Goal: Task Accomplishment & Management: Manage account settings

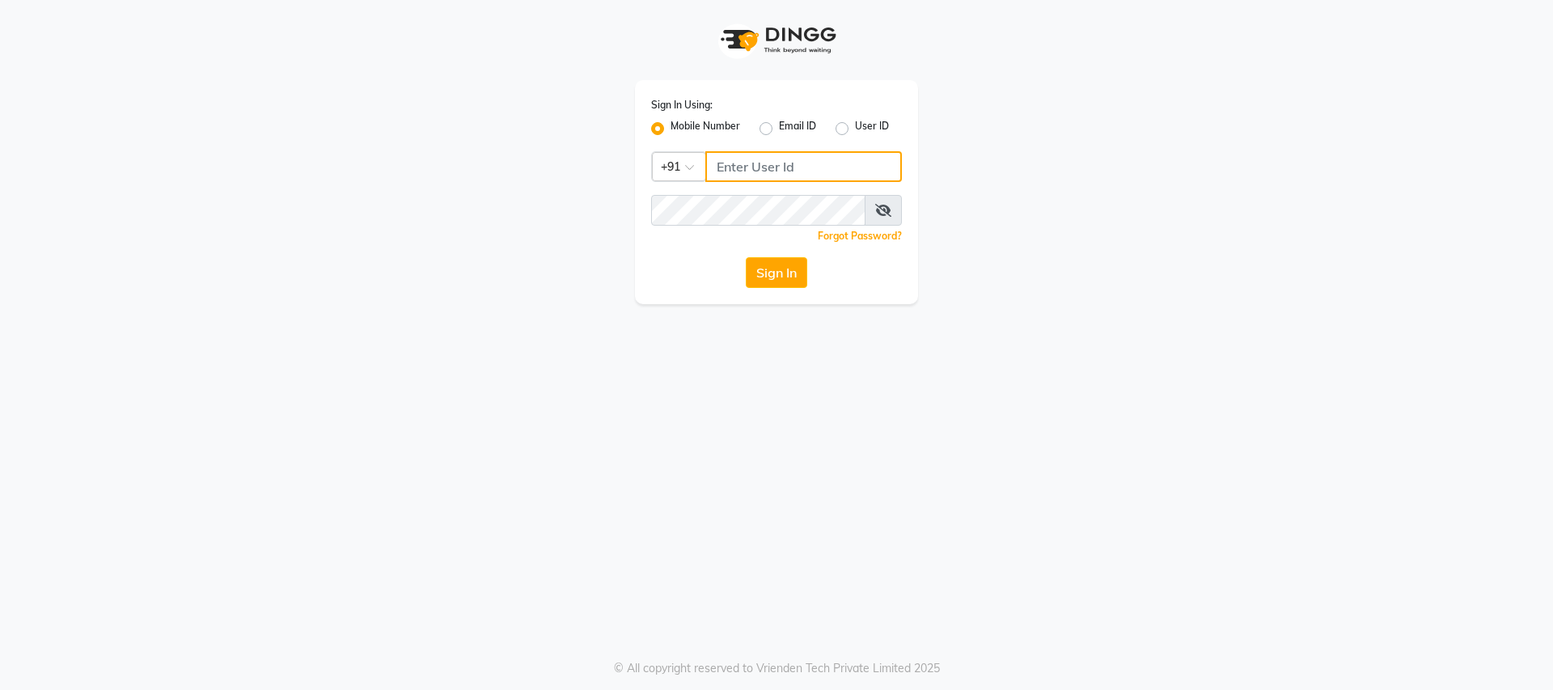
click at [769, 173] on input "Username" at bounding box center [803, 166] width 197 height 31
type input "9728722000"
click at [882, 211] on icon at bounding box center [883, 210] width 16 height 13
click at [780, 278] on button "Sign In" at bounding box center [776, 272] width 61 height 31
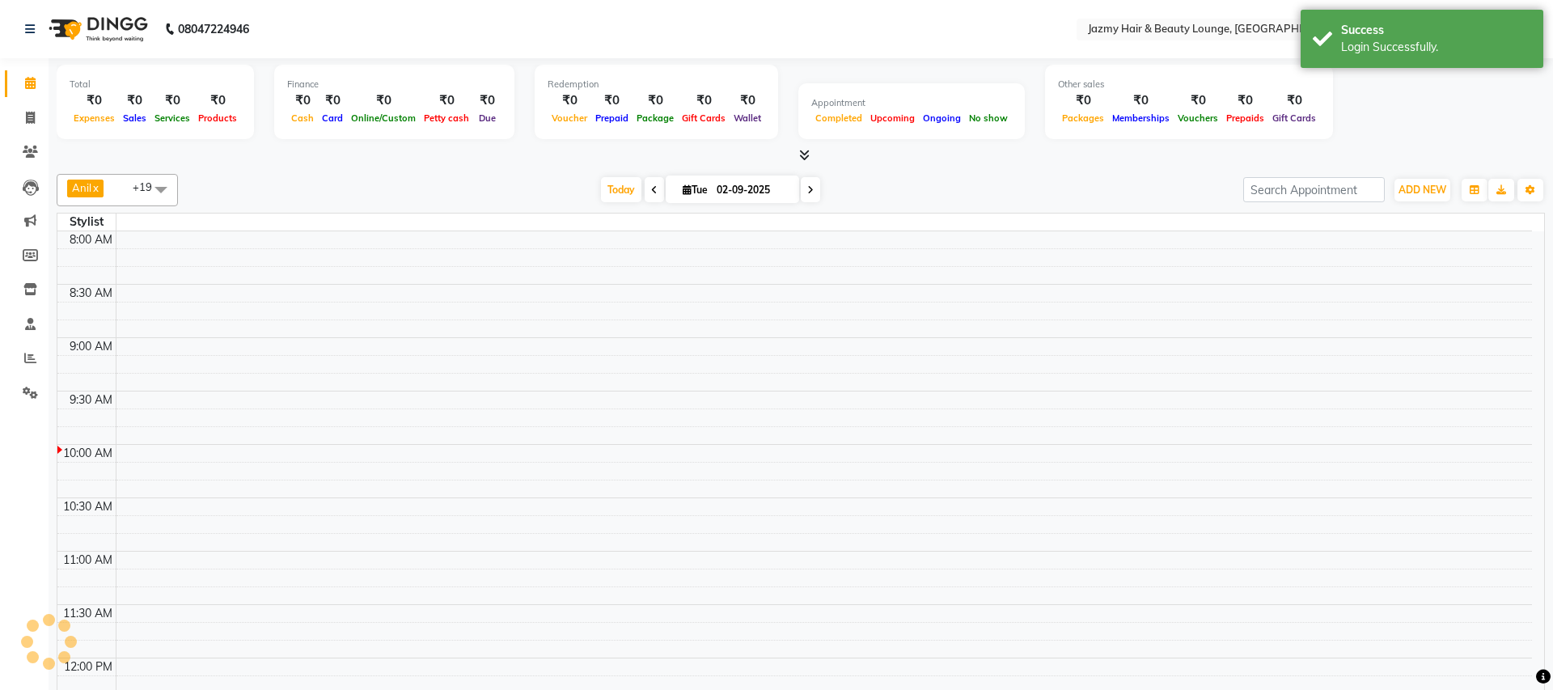
select select "en"
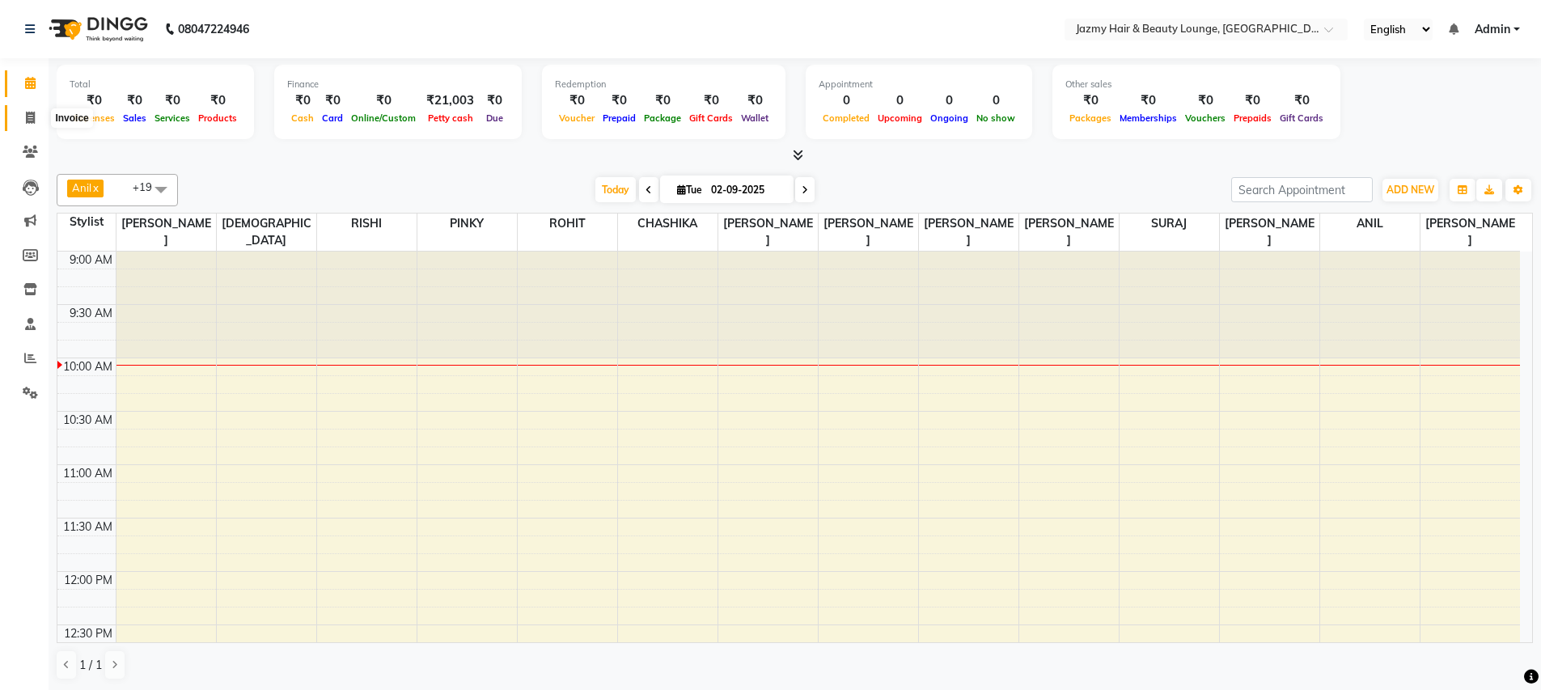
click at [20, 116] on span at bounding box center [30, 118] width 28 height 19
select select "service"
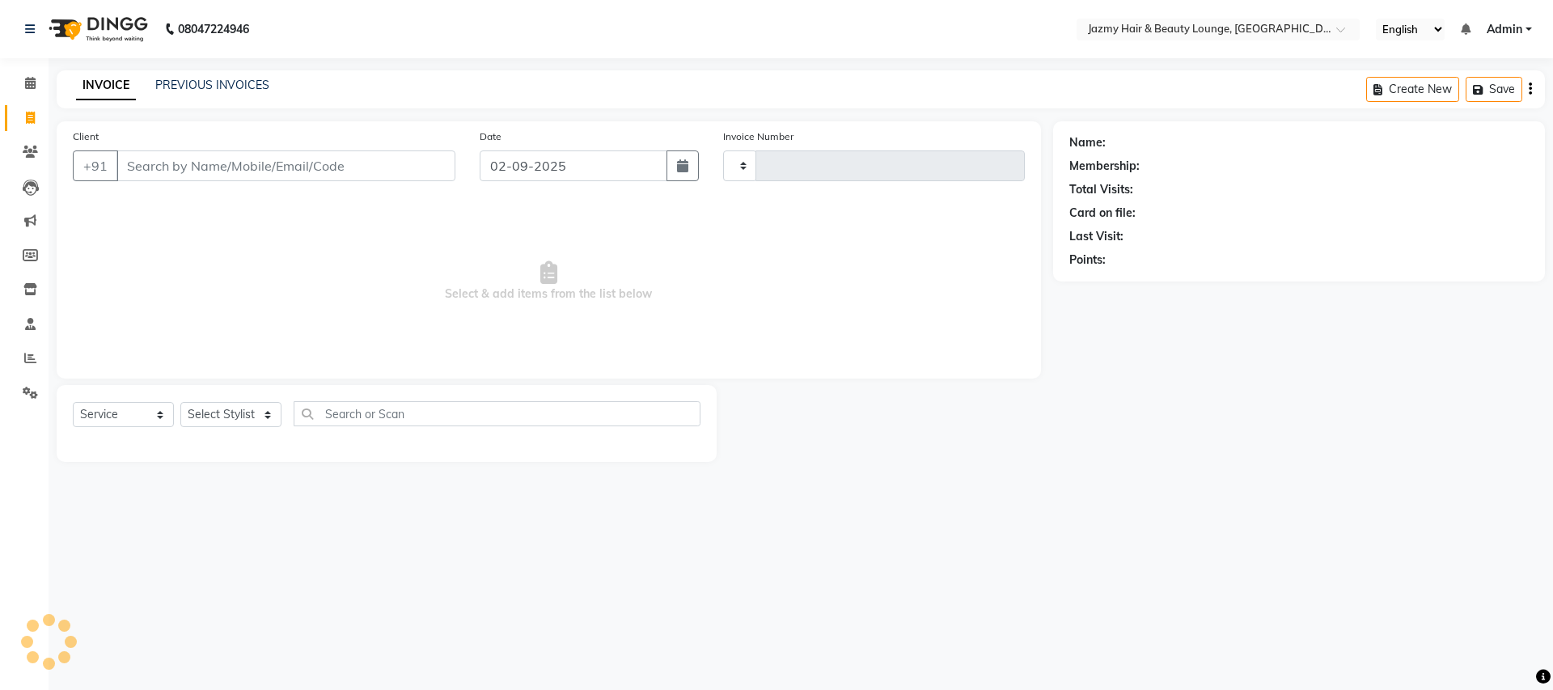
type input "2624"
select select "759"
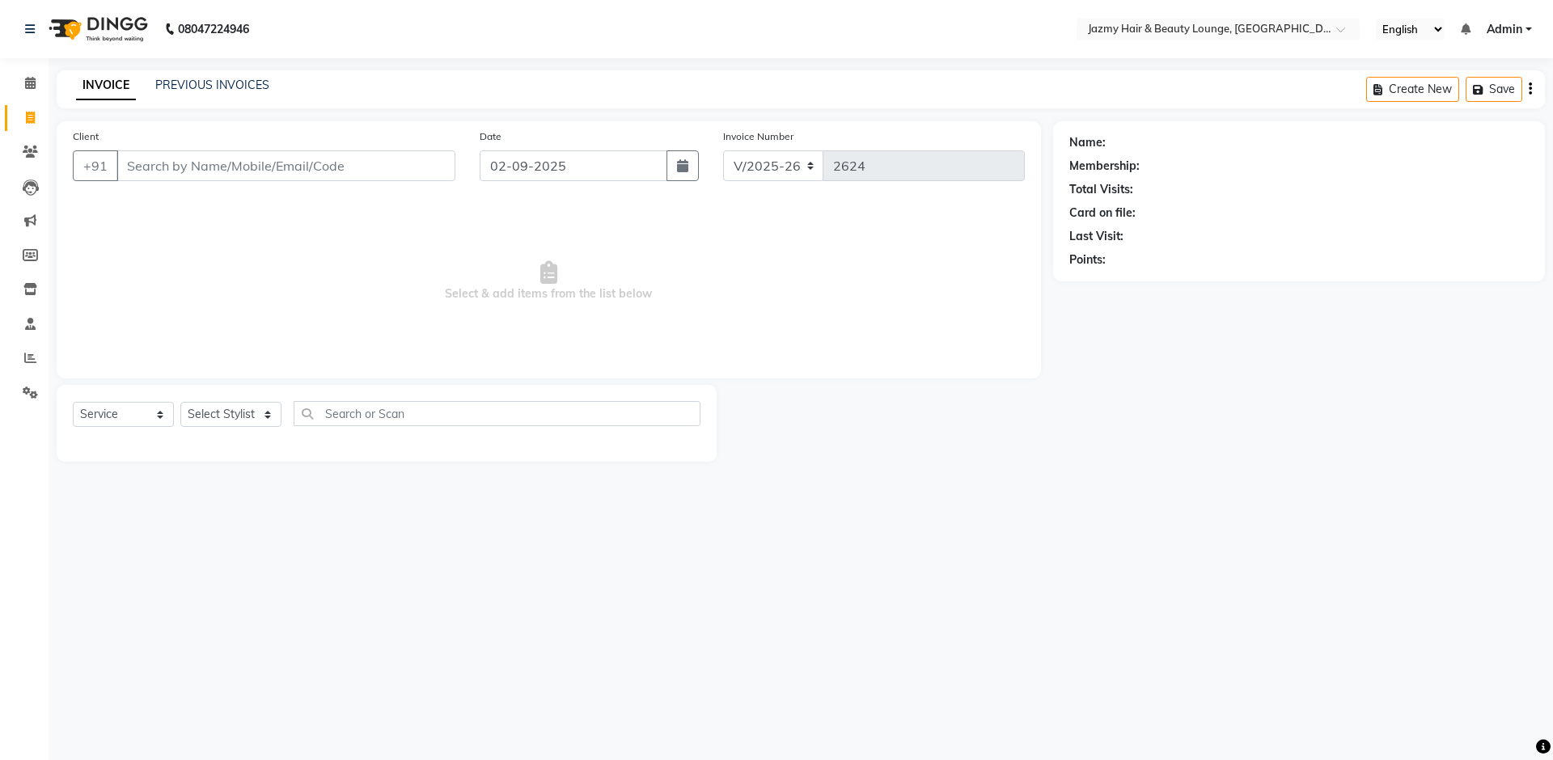
click at [276, 171] on input "Client" at bounding box center [285, 165] width 339 height 31
click at [198, 89] on link "PREVIOUS INVOICES" at bounding box center [212, 85] width 114 height 15
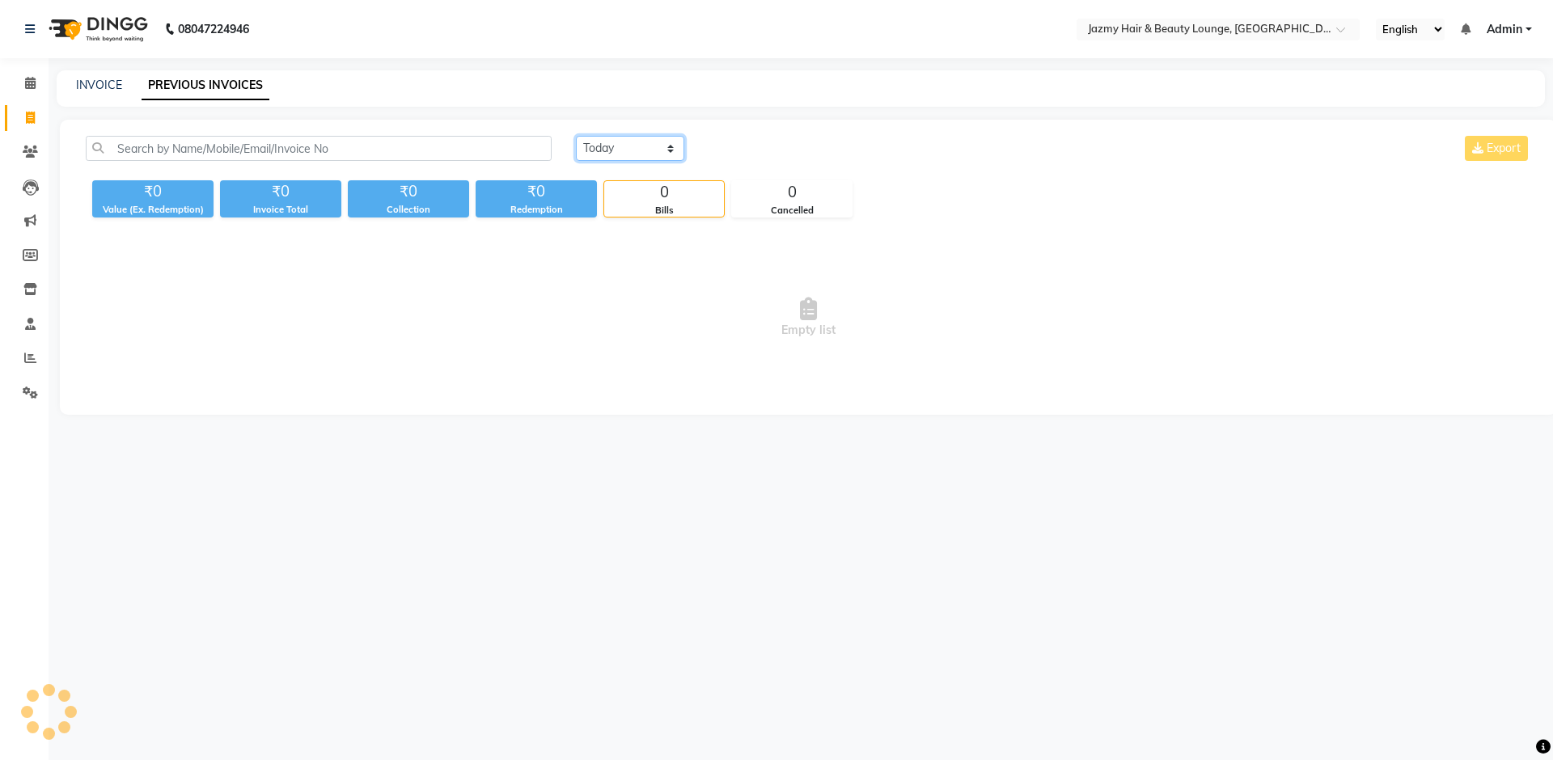
click at [611, 143] on select "[DATE] [DATE] Custom Range" at bounding box center [630, 148] width 108 height 25
select select "[DATE]"
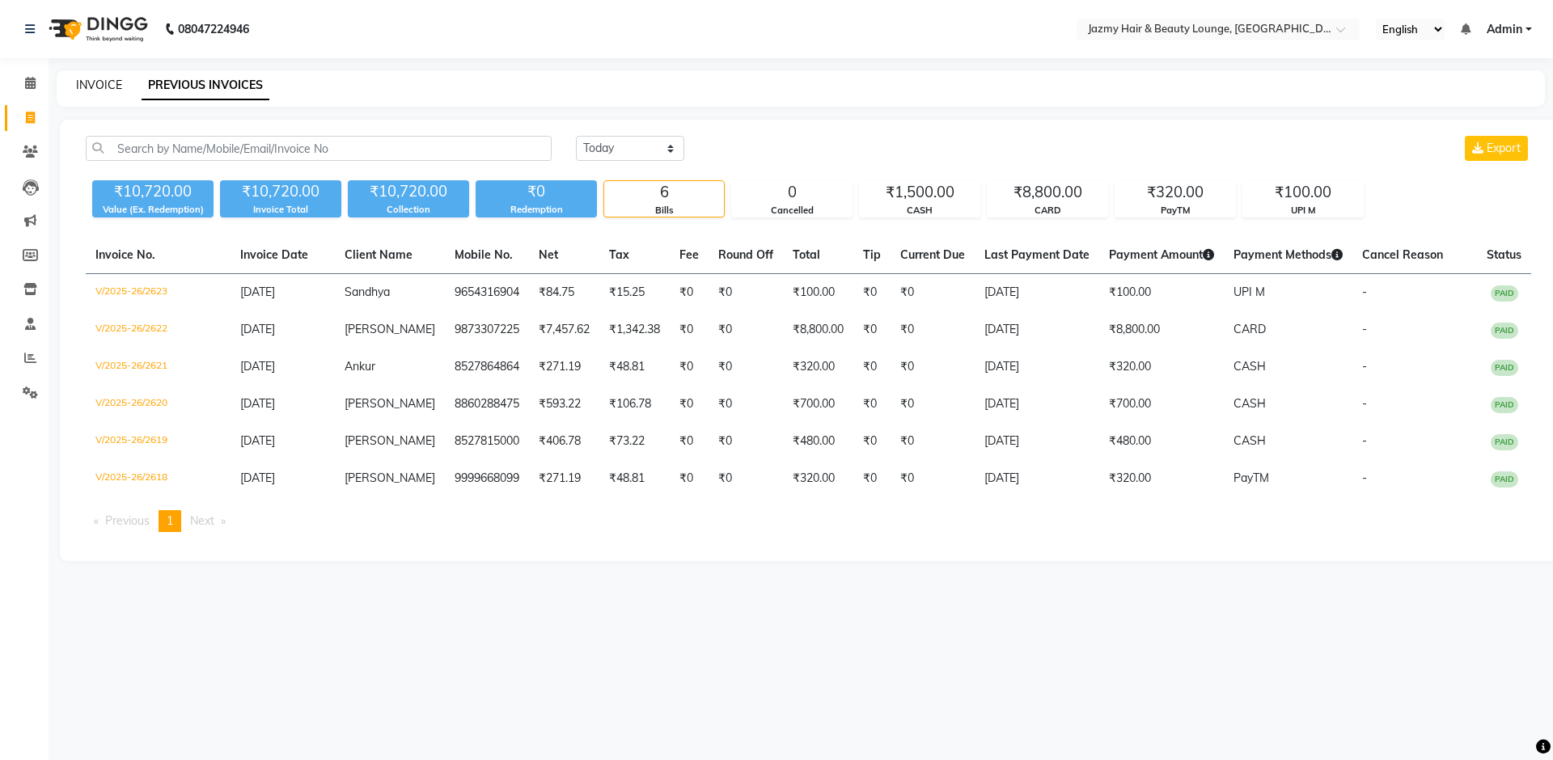
click at [81, 81] on link "INVOICE" at bounding box center [99, 85] width 46 height 15
select select "service"
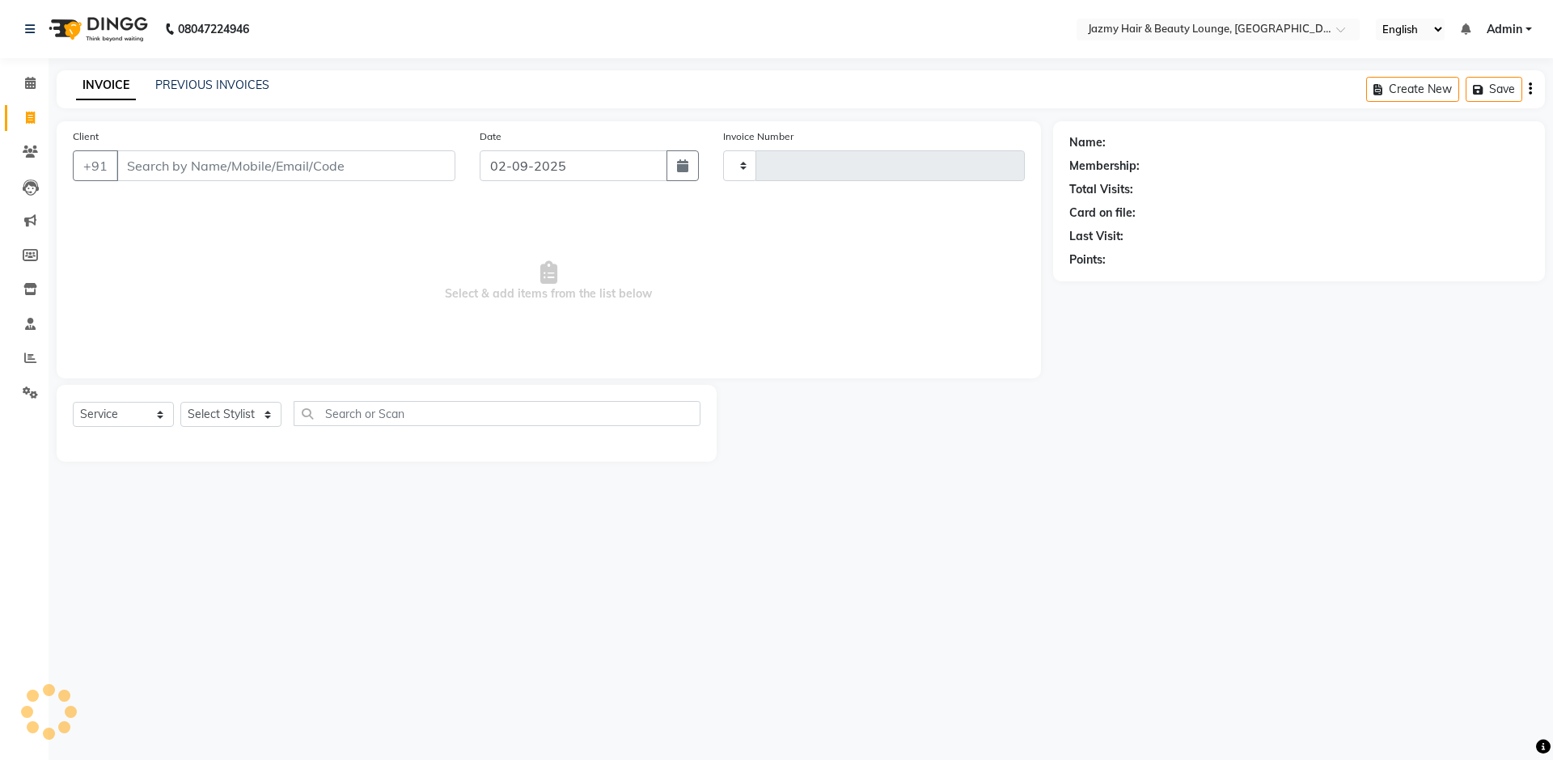
type input "2624"
select select "759"
click at [686, 168] on icon "button" at bounding box center [682, 165] width 11 height 13
select select "9"
select select "2025"
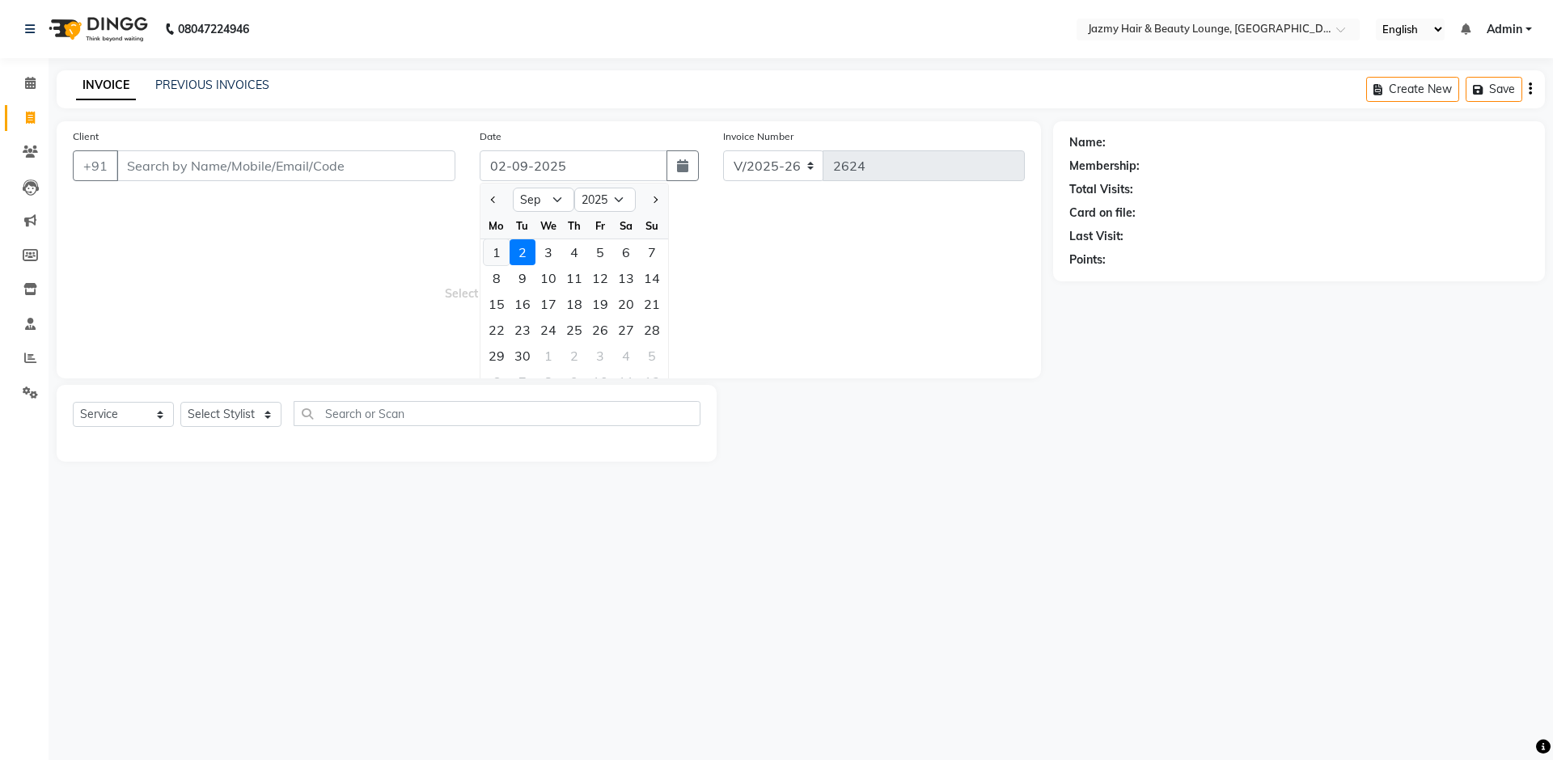
click at [492, 253] on div "1" at bounding box center [497, 252] width 26 height 26
type input "[DATE]"
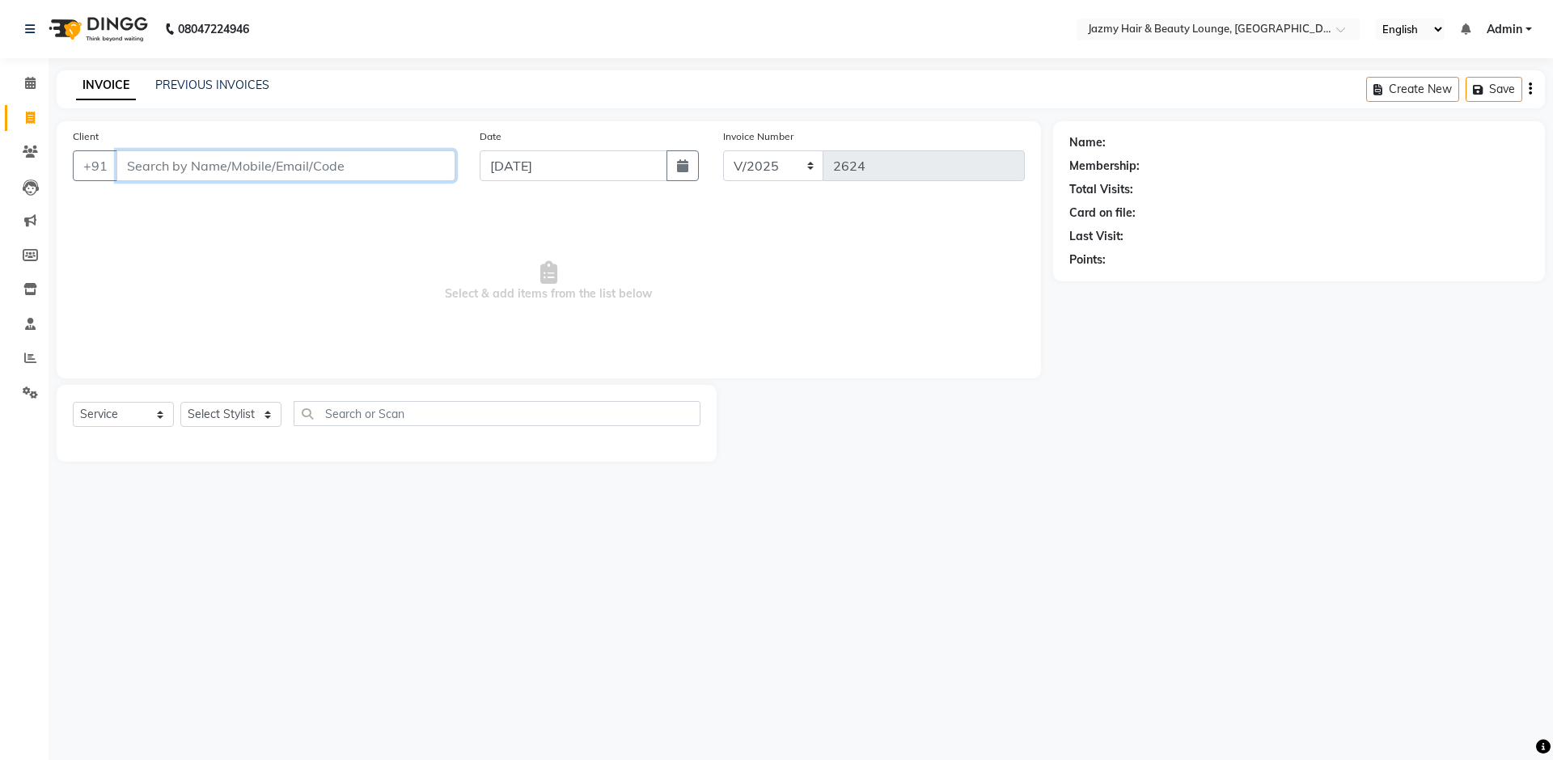
click at [368, 169] on input "Client" at bounding box center [285, 165] width 339 height 31
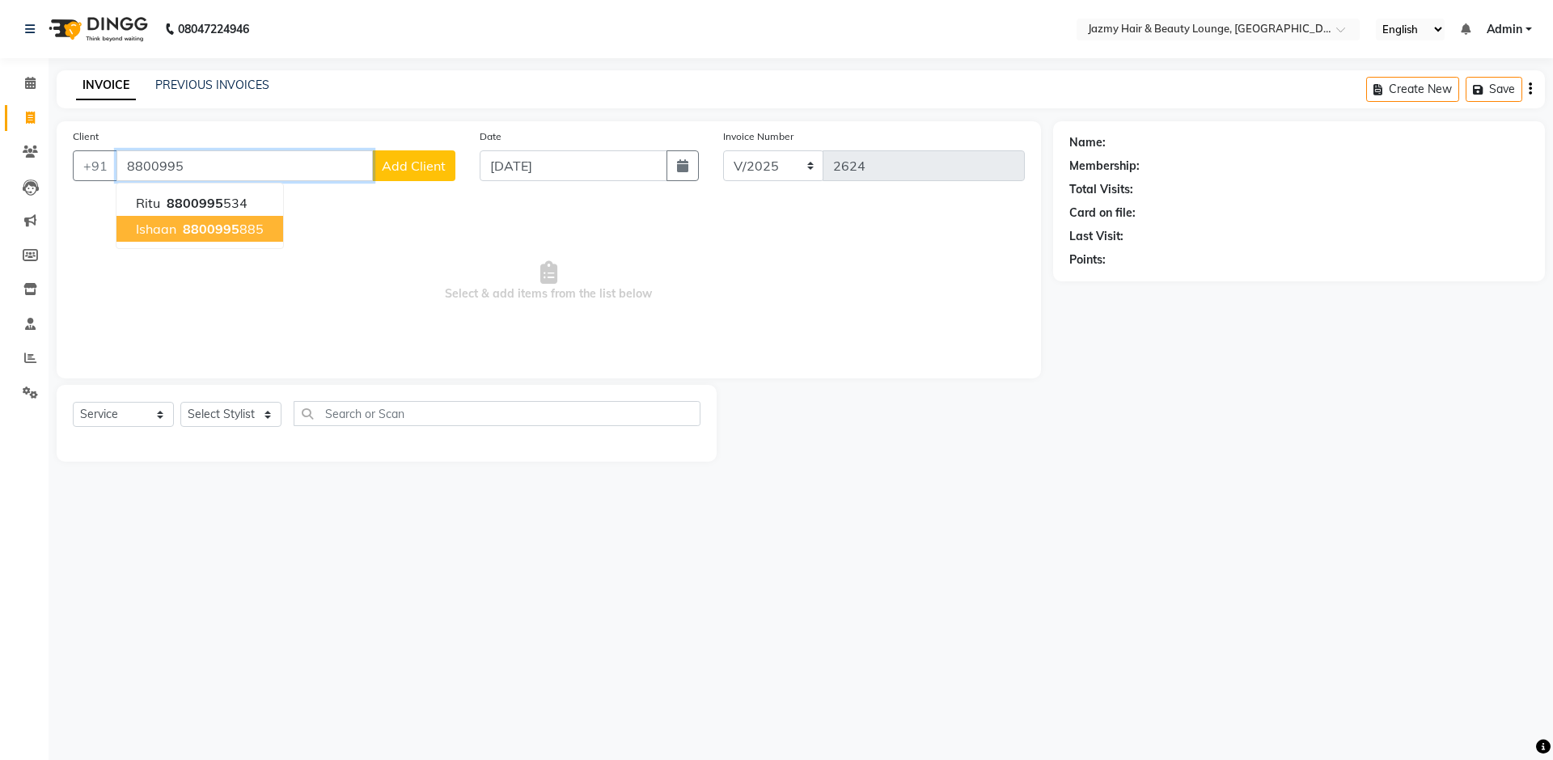
click at [229, 231] on span "8800995" at bounding box center [211, 229] width 57 height 16
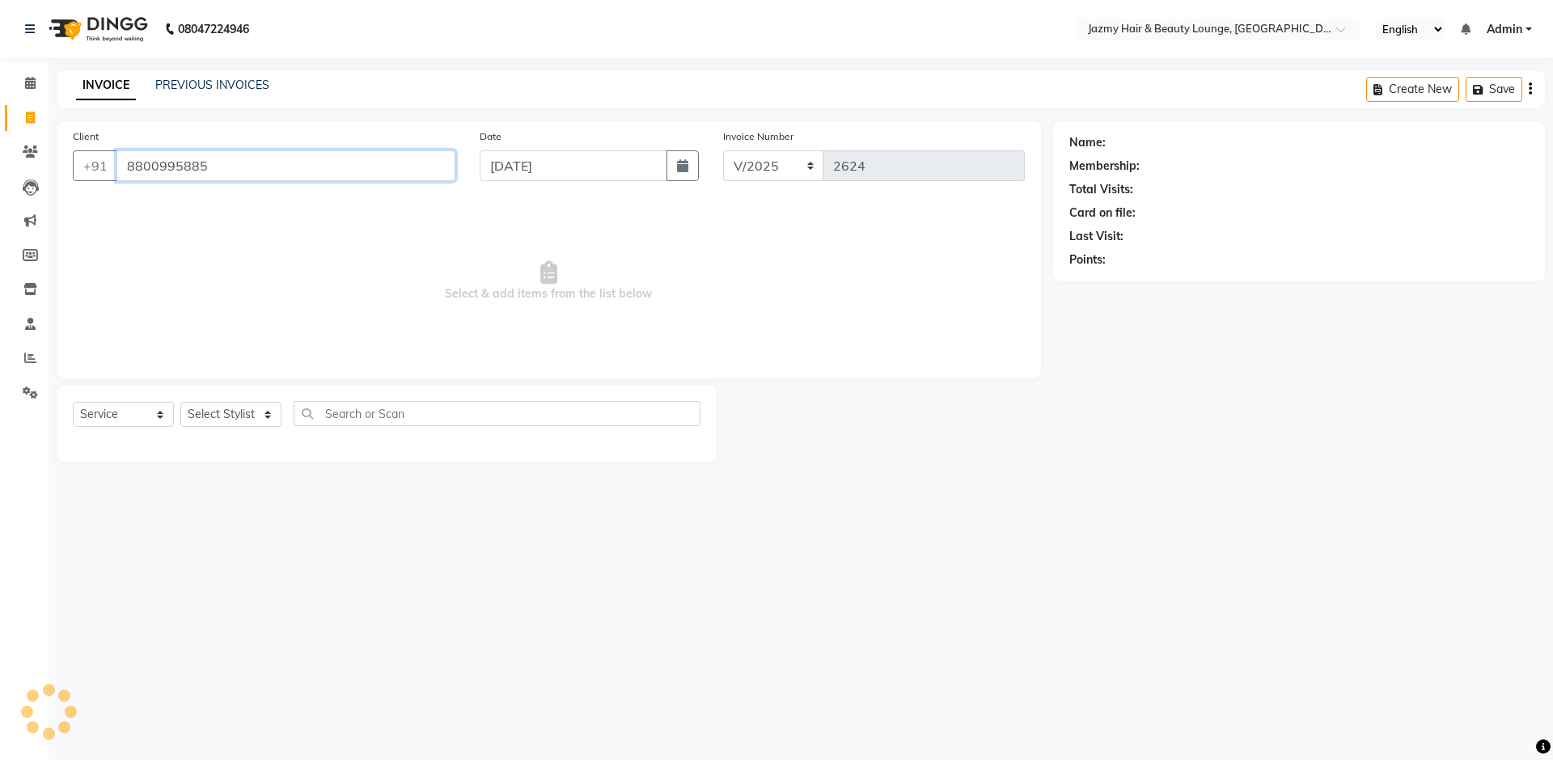
type input "8800995885"
click at [215, 411] on select "Select Stylist AMIT [PERSON_NAME] [PERSON_NAME] CHASHIKA [PERSON_NAME] [PERSON_…" at bounding box center [230, 414] width 101 height 25
select select "46712"
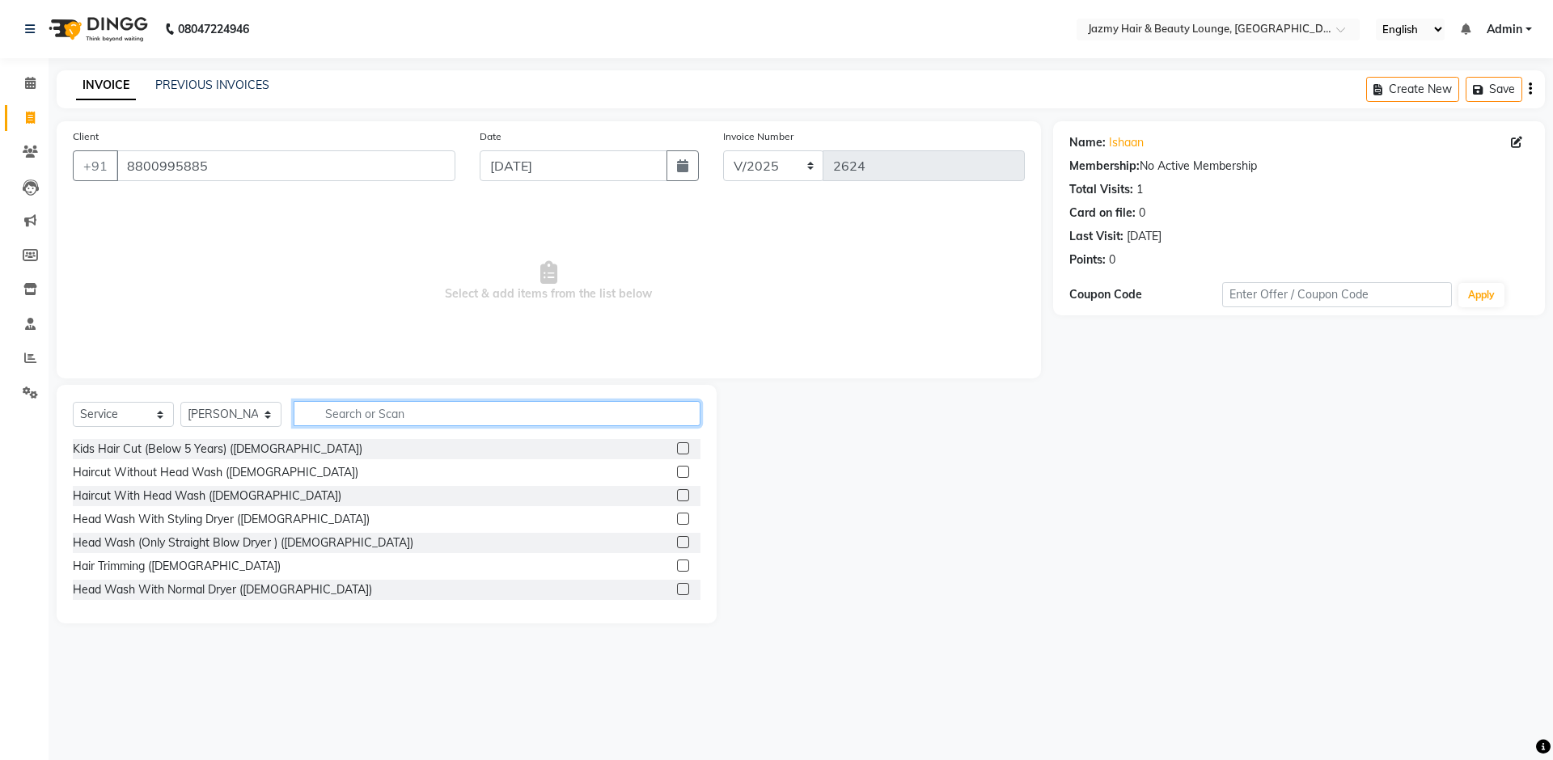
click at [541, 404] on input "text" at bounding box center [497, 413] width 407 height 25
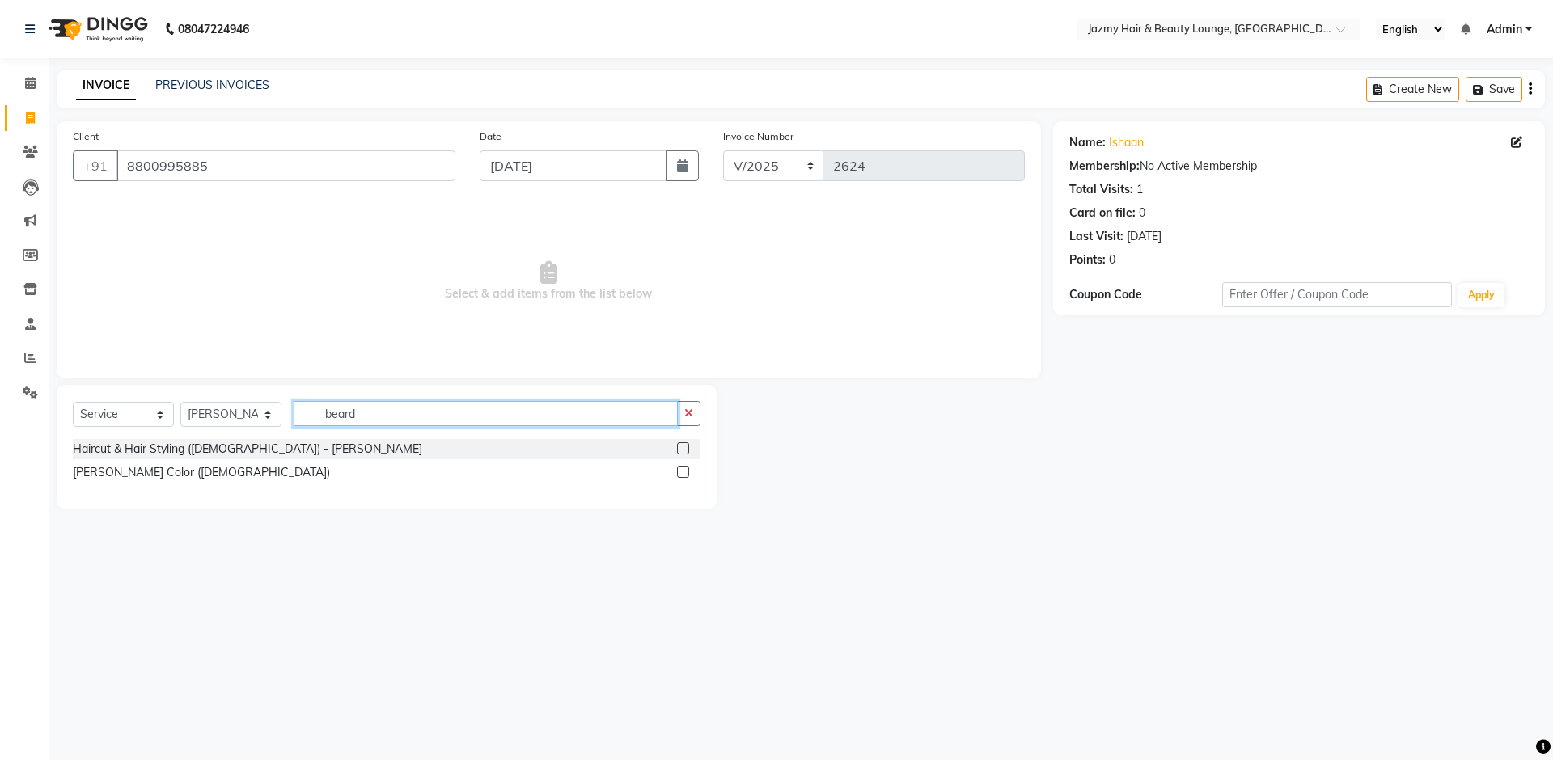
type input "beard"
click at [681, 450] on label at bounding box center [683, 448] width 12 height 12
click at [681, 450] on input "checkbox" at bounding box center [682, 449] width 11 height 11
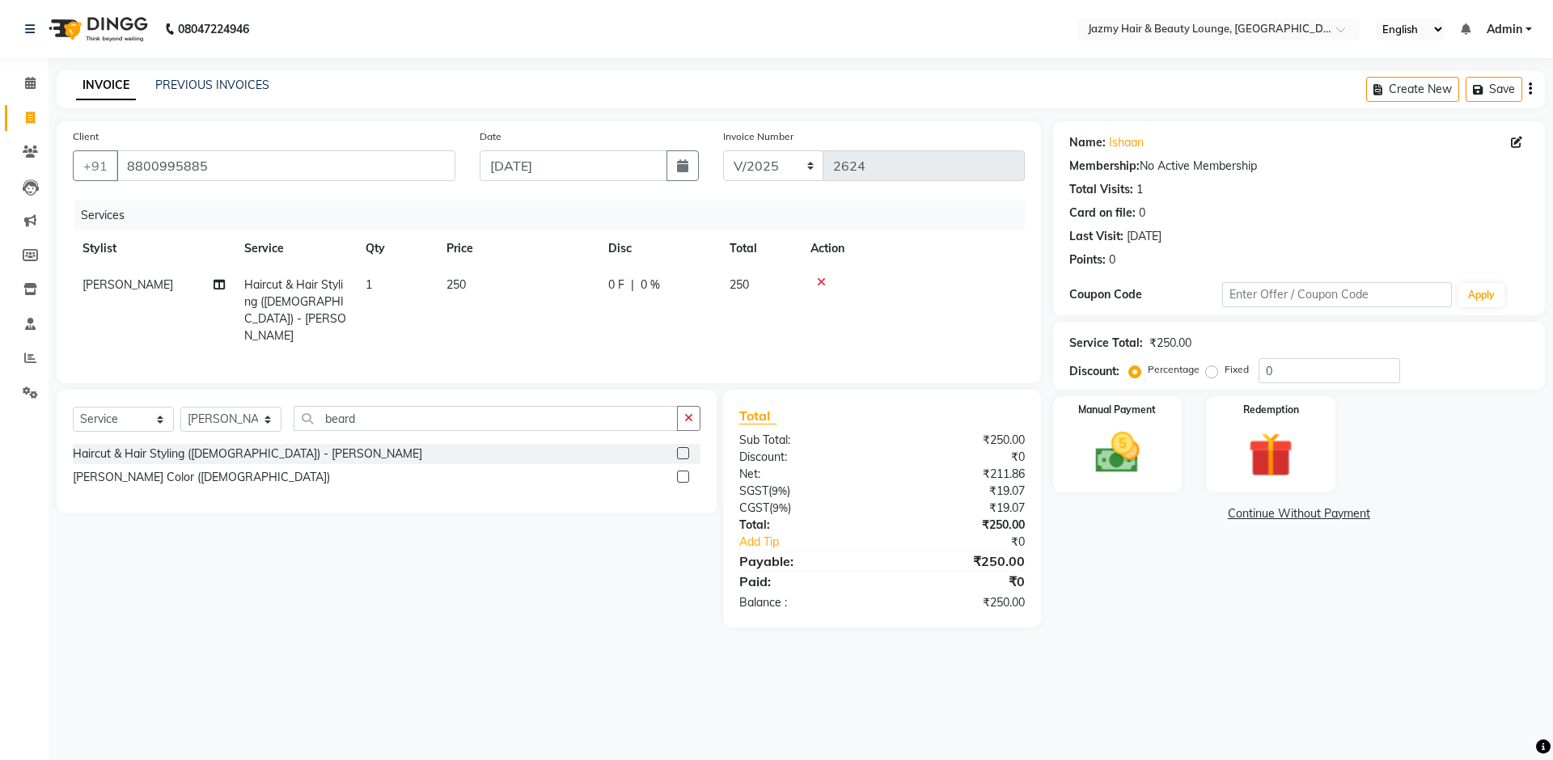
click at [682, 447] on label at bounding box center [683, 453] width 12 height 12
click at [682, 449] on input "checkbox" at bounding box center [682, 454] width 11 height 11
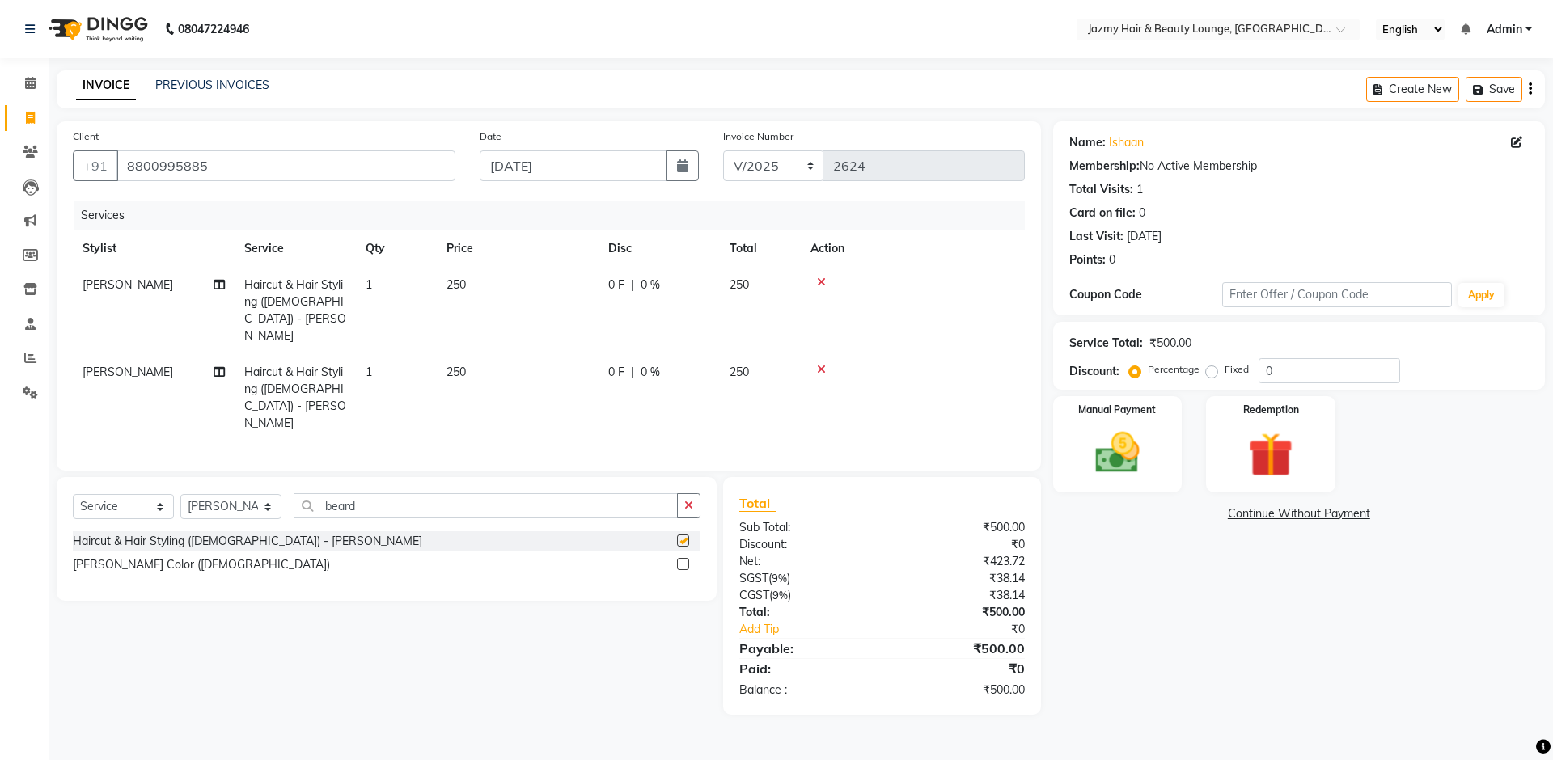
checkbox input "false"
click at [493, 493] on input "beard" at bounding box center [486, 505] width 384 height 25
type input "b"
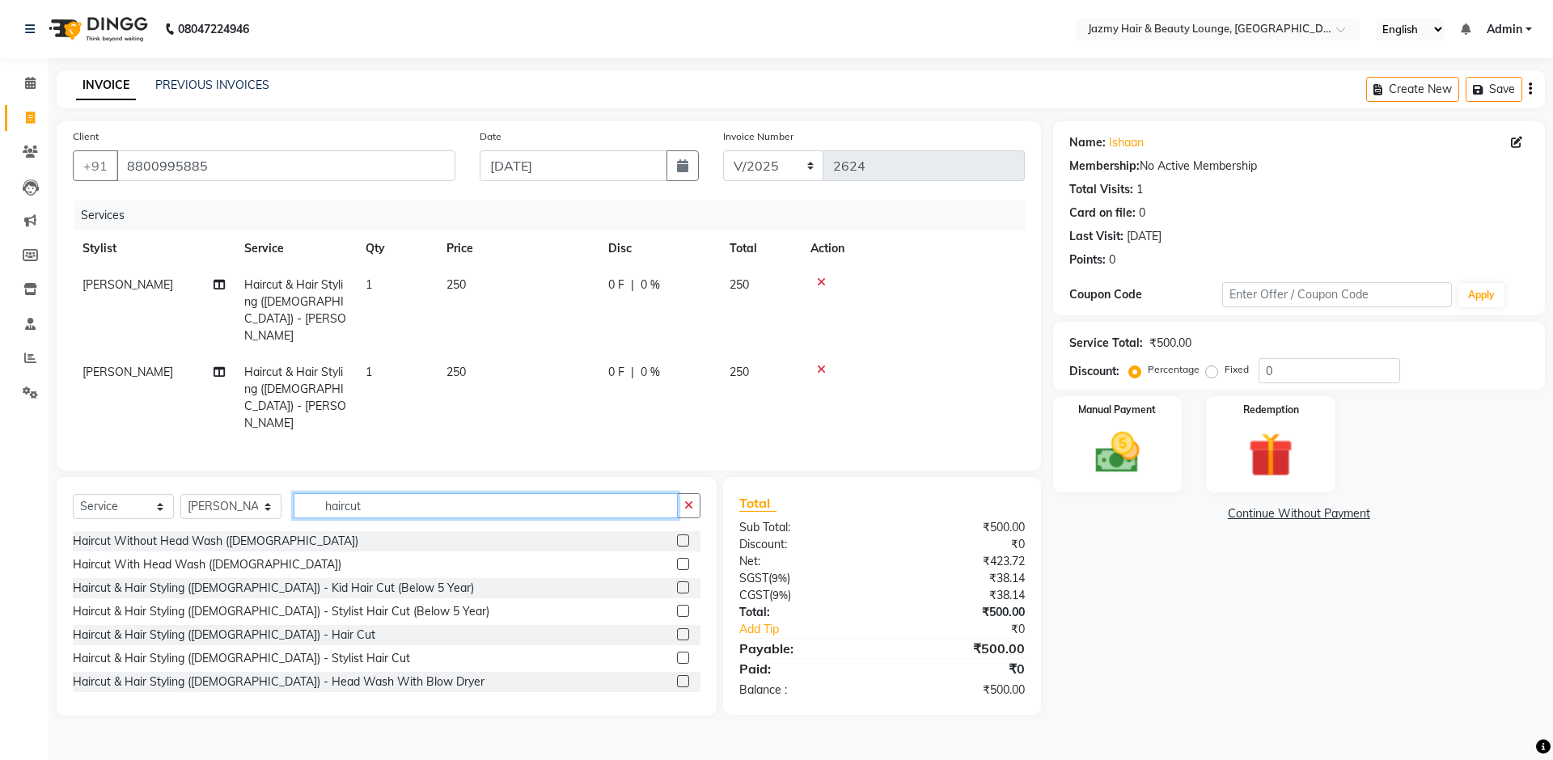
type input "haircut"
click at [677, 652] on label at bounding box center [683, 658] width 12 height 12
click at [677, 653] on input "checkbox" at bounding box center [682, 658] width 11 height 11
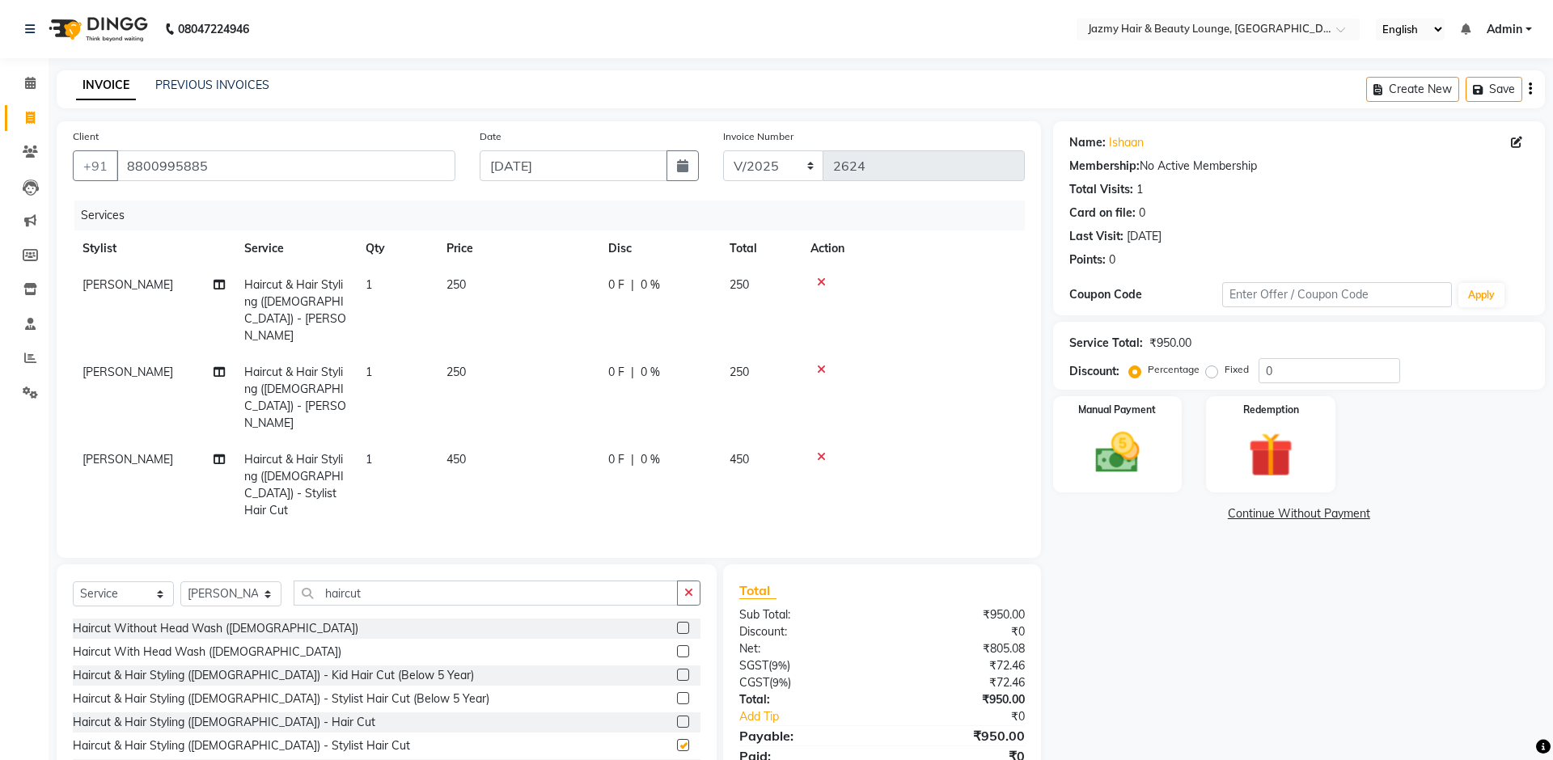
checkbox input "false"
click at [677, 689] on label at bounding box center [683, 722] width 12 height 12
click at [677, 689] on input "checkbox" at bounding box center [682, 722] width 11 height 11
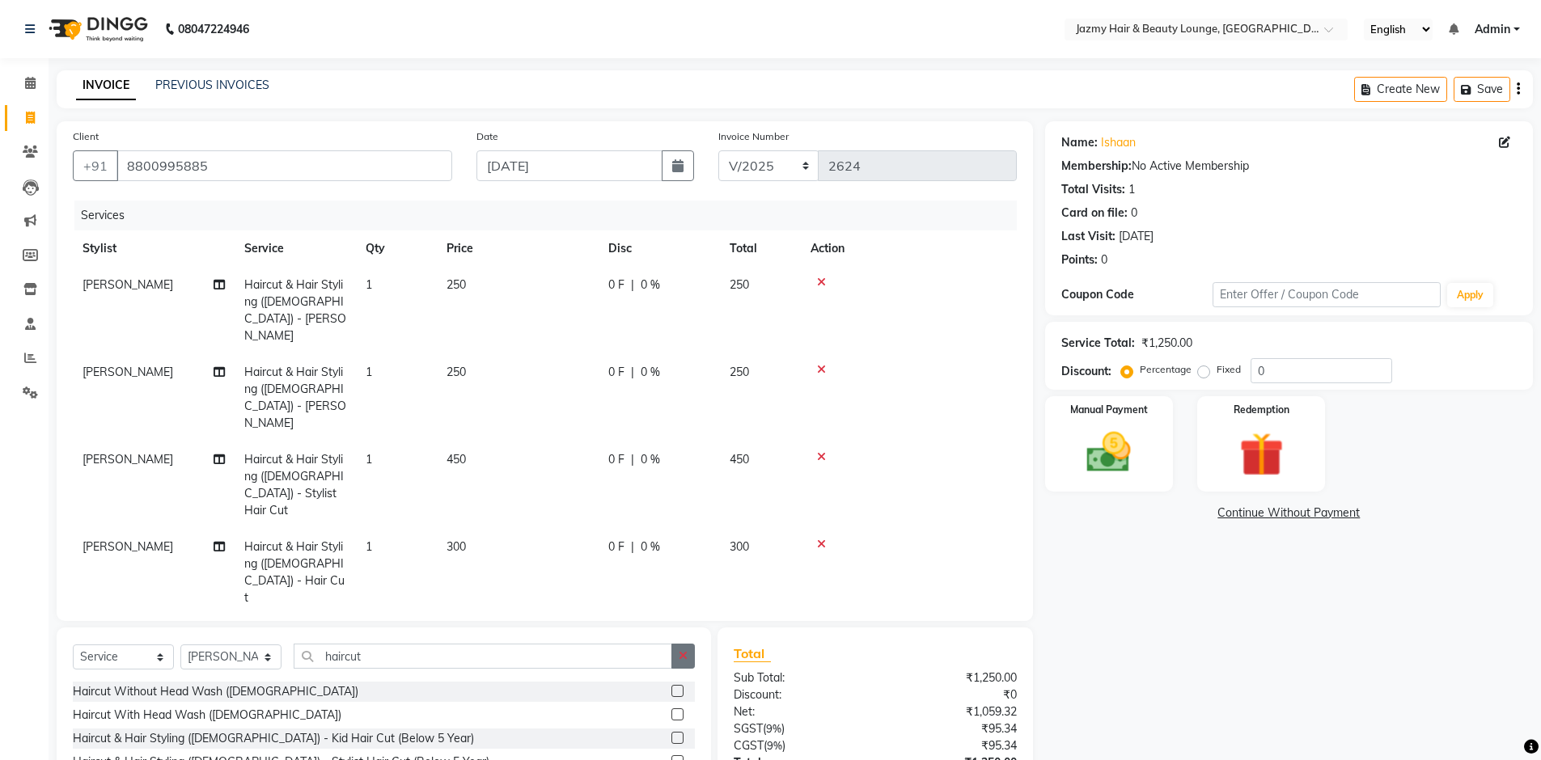
checkbox input "false"
click at [819, 451] on icon at bounding box center [821, 456] width 9 height 11
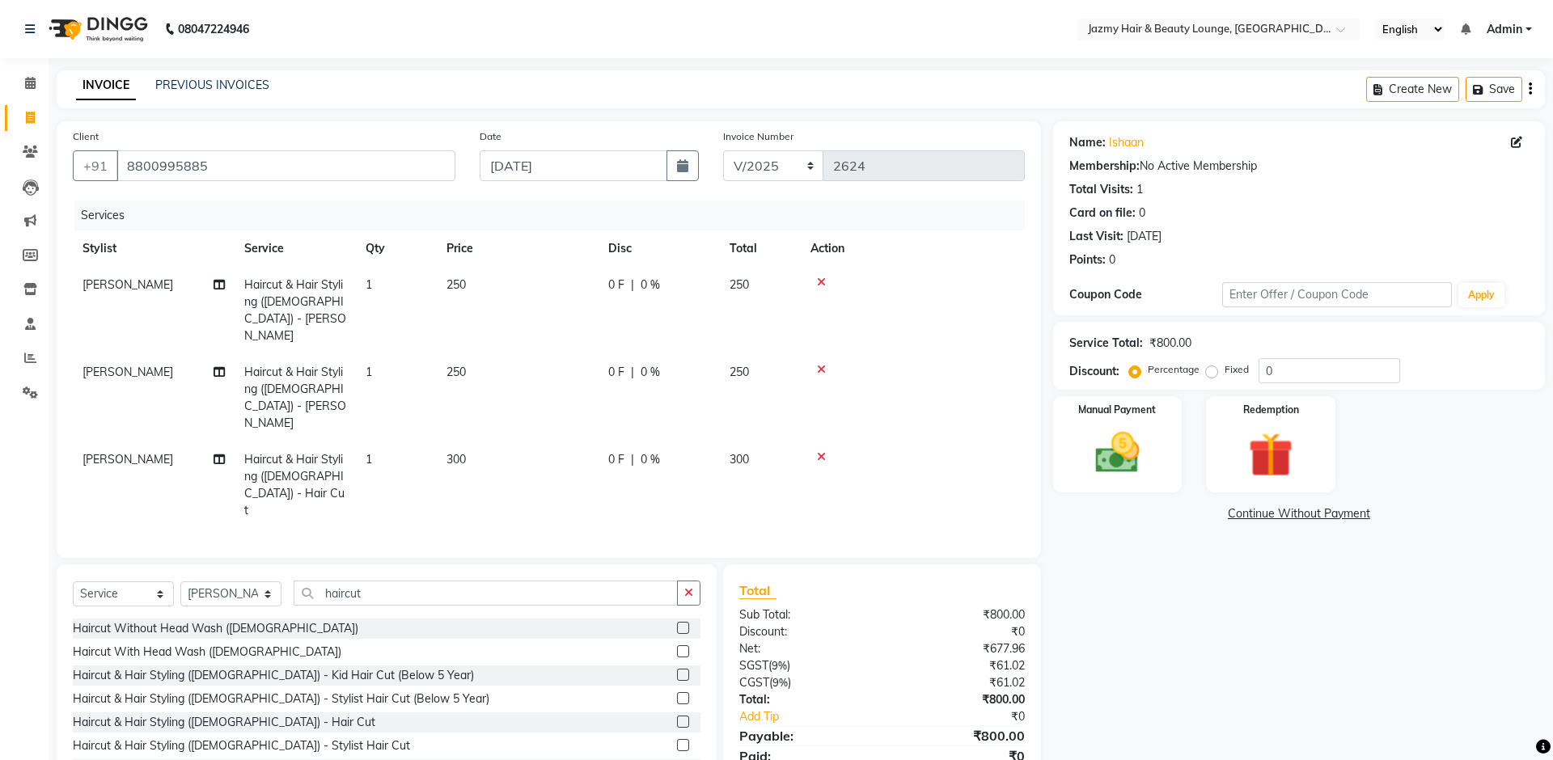
click at [483, 442] on td "300" at bounding box center [518, 485] width 162 height 87
select select "46712"
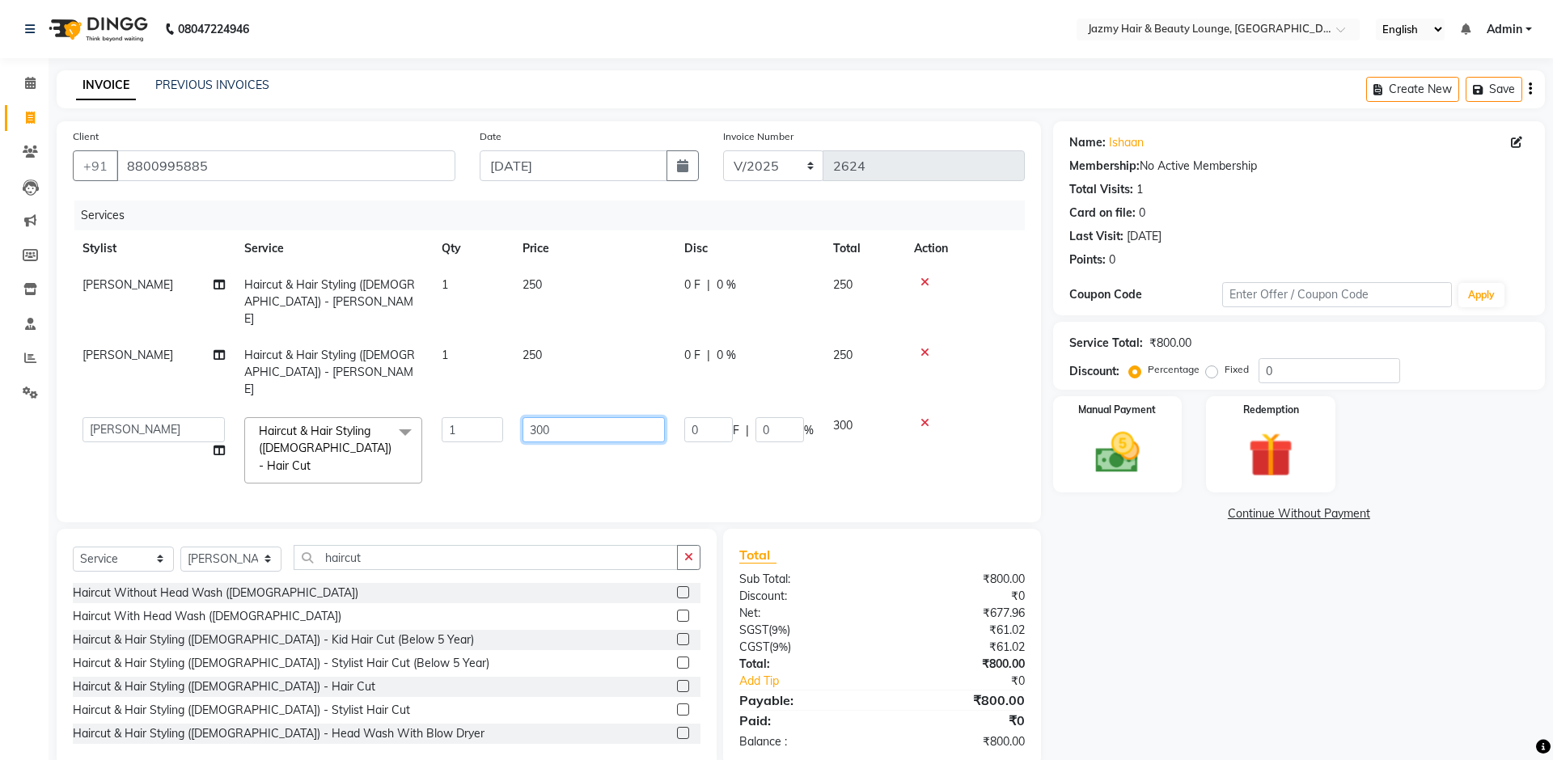
click at [533, 417] on input "300" at bounding box center [593, 429] width 142 height 25
click at [537, 417] on input "300" at bounding box center [593, 429] width 142 height 25
type input "400"
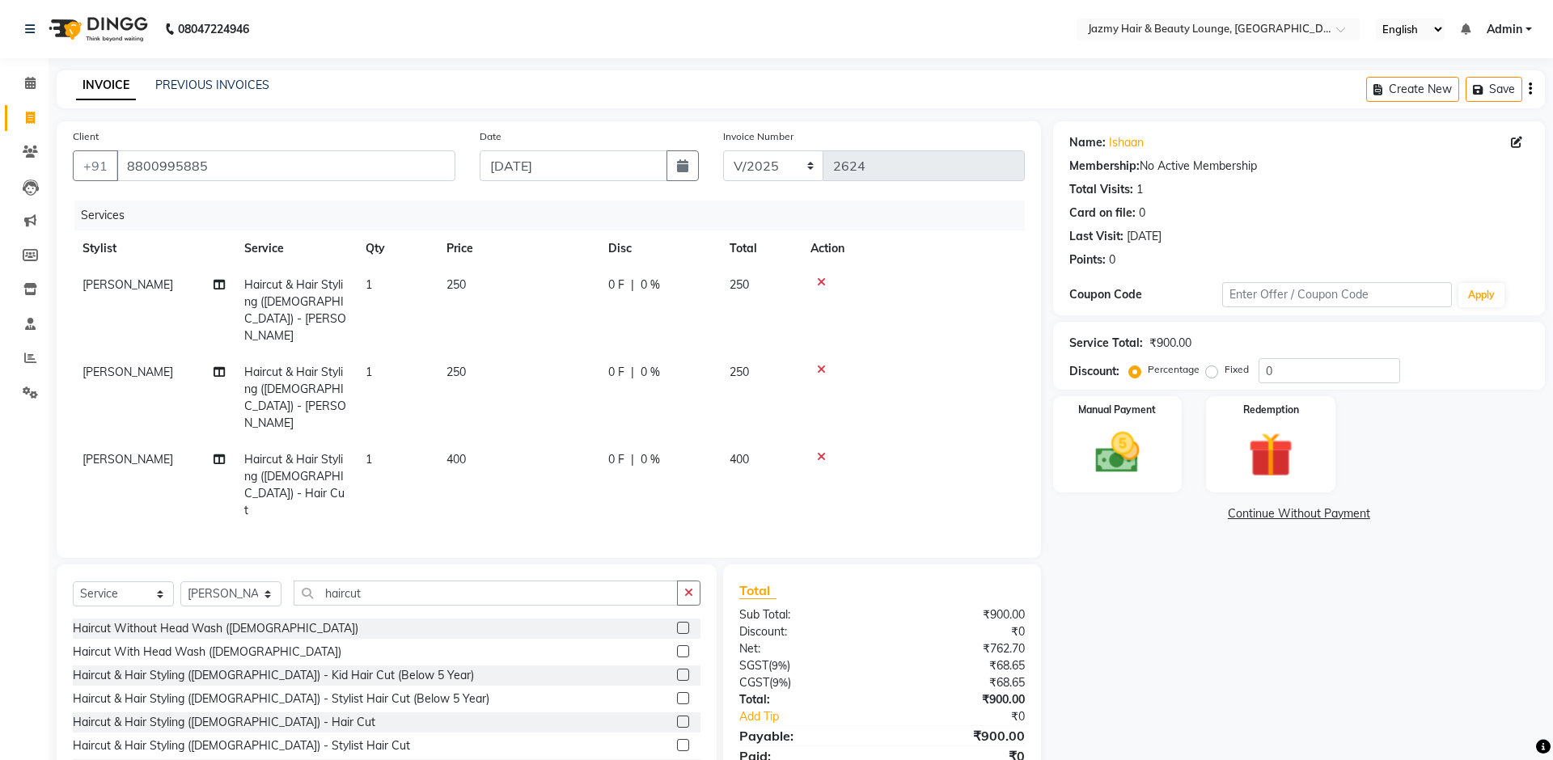
click at [1200, 577] on div "Name: Ishaan Membership: No Active Membership Total Visits: 1 Card on file: 0 L…" at bounding box center [1305, 462] width 504 height 682
click at [121, 365] on span "[PERSON_NAME]" at bounding box center [127, 372] width 91 height 15
select select "46712"
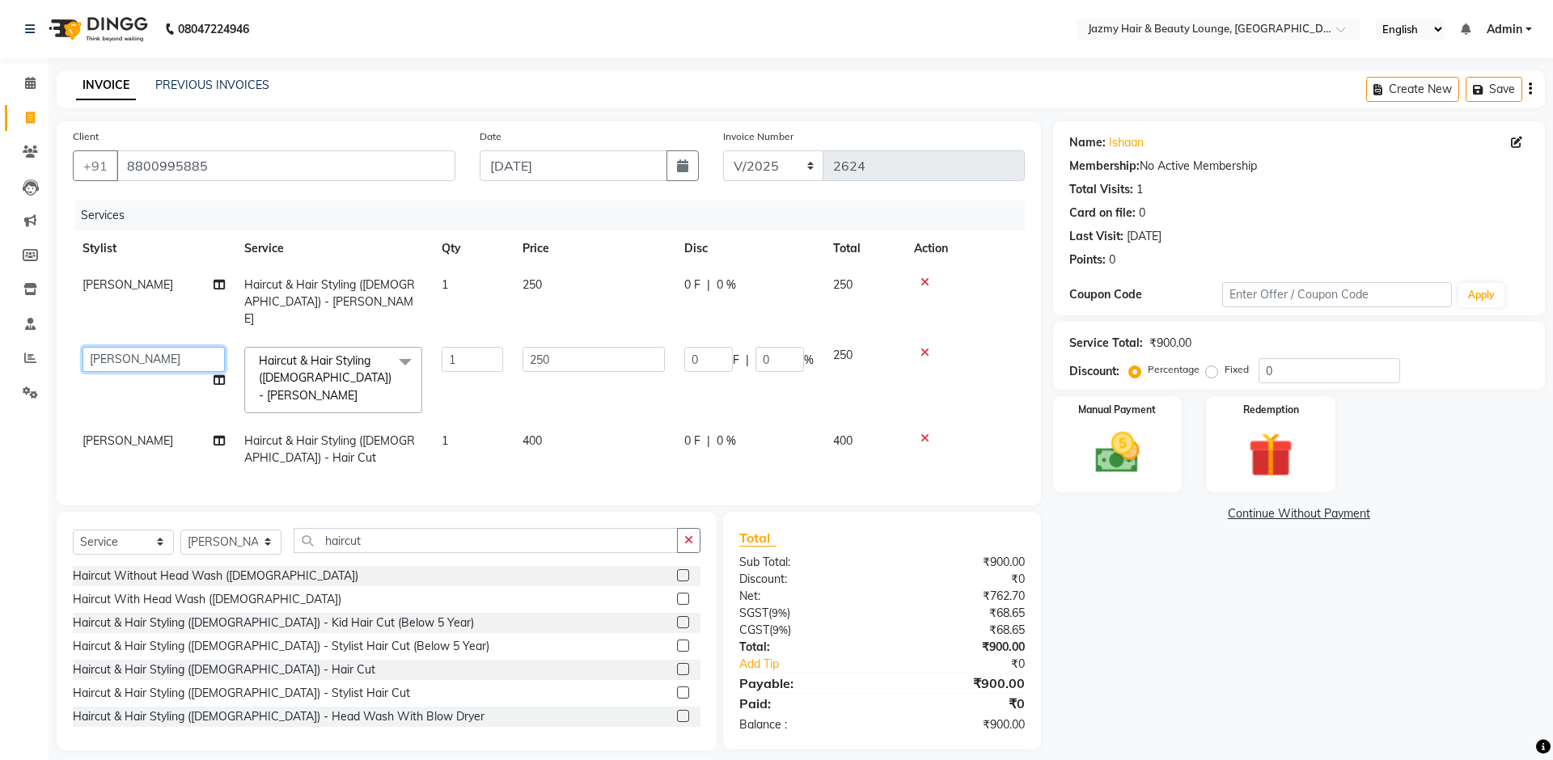
click at [123, 347] on select "AMIT [PERSON_NAME] [PERSON_NAME] CHASHIKA [PERSON_NAME] [PERSON_NAME] [PERSON_N…" at bounding box center [153, 359] width 142 height 25
select select "34581"
click at [1262, 358] on input "0" at bounding box center [1329, 370] width 142 height 25
type input "20"
type input "50"
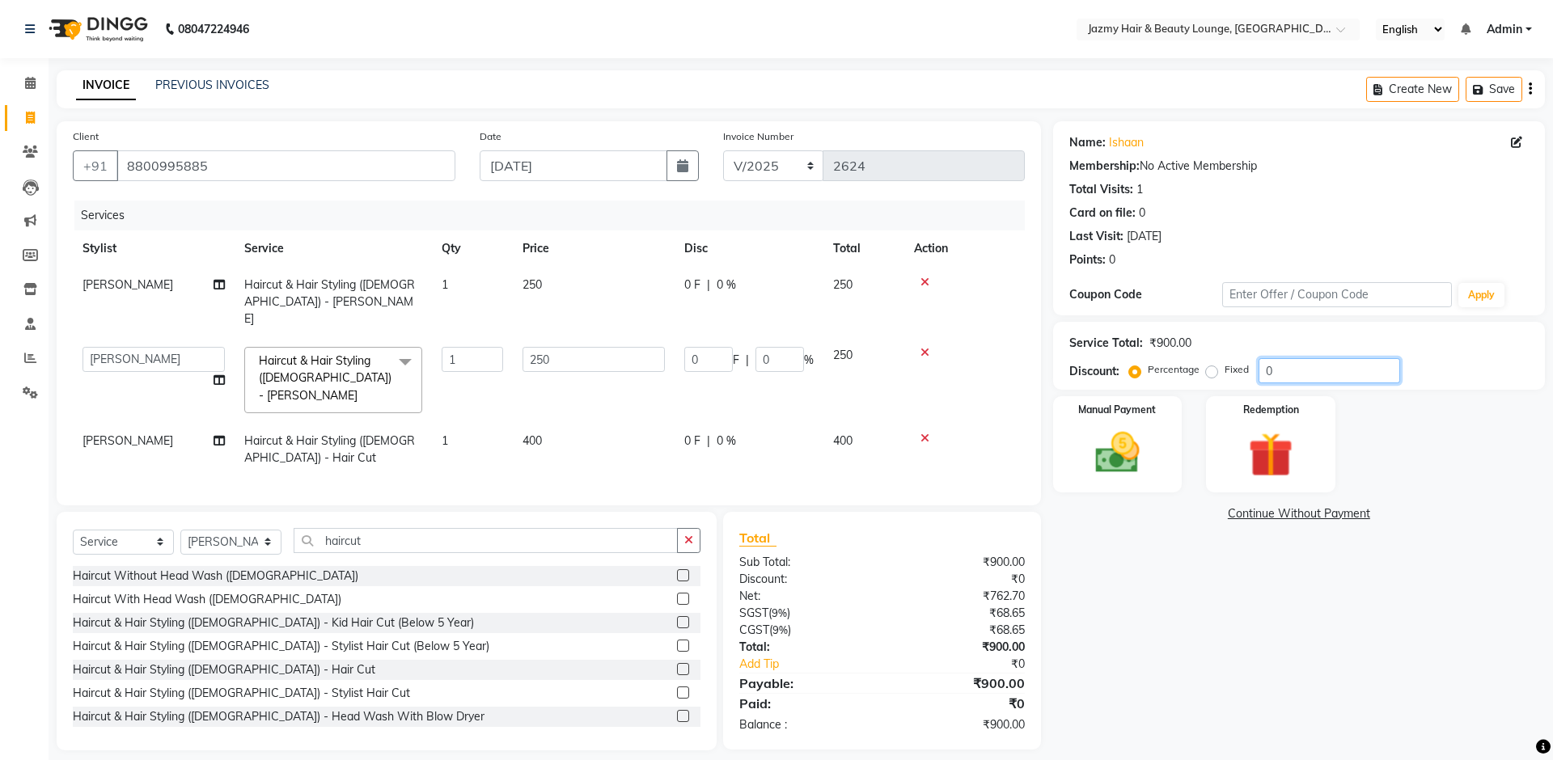
type input "20"
click at [1145, 449] on img at bounding box center [1117, 452] width 75 height 53
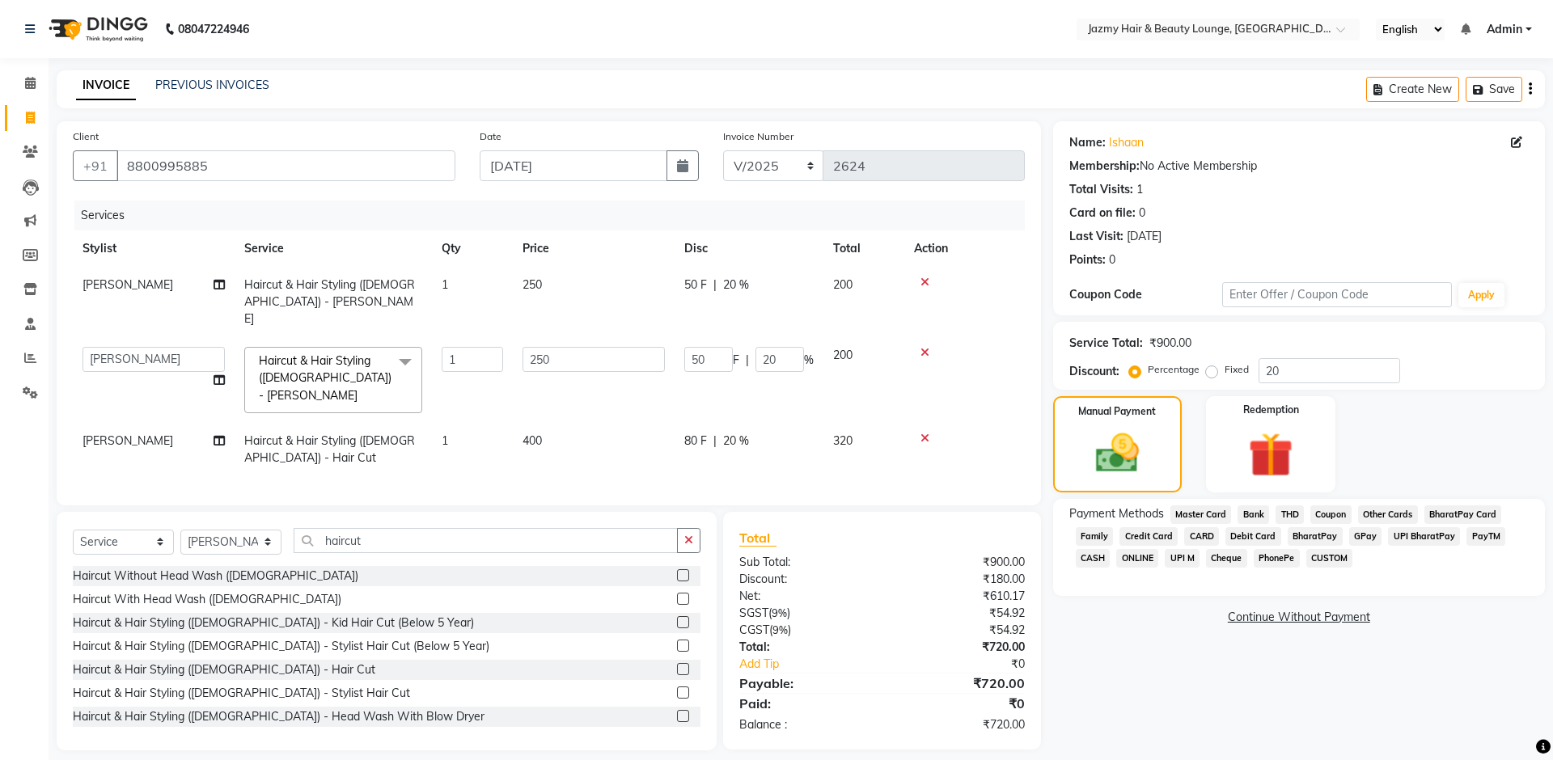
click at [1204, 535] on span "CARD" at bounding box center [1201, 536] width 35 height 19
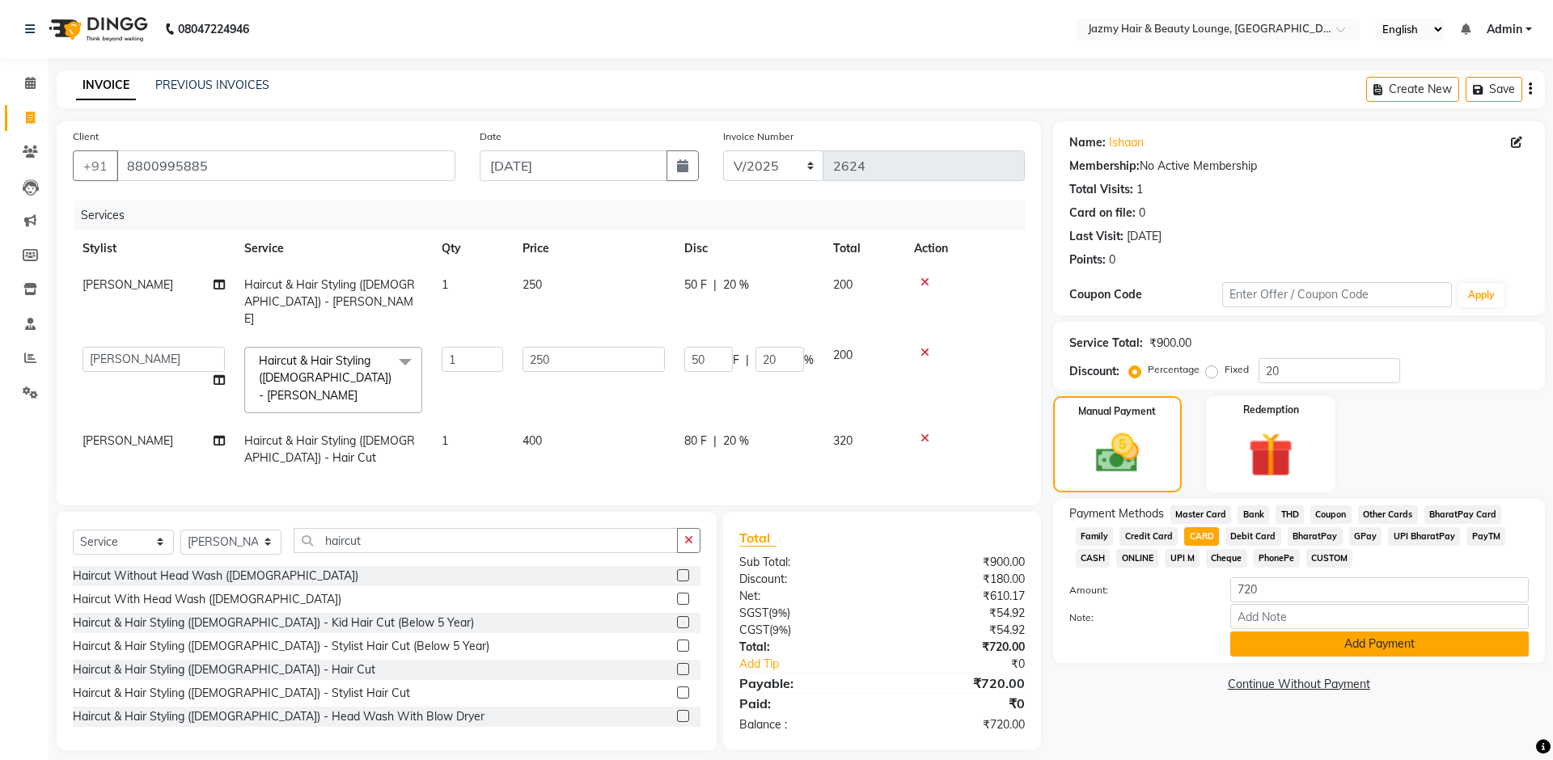
click at [1326, 638] on button "Add Payment" at bounding box center [1379, 644] width 298 height 25
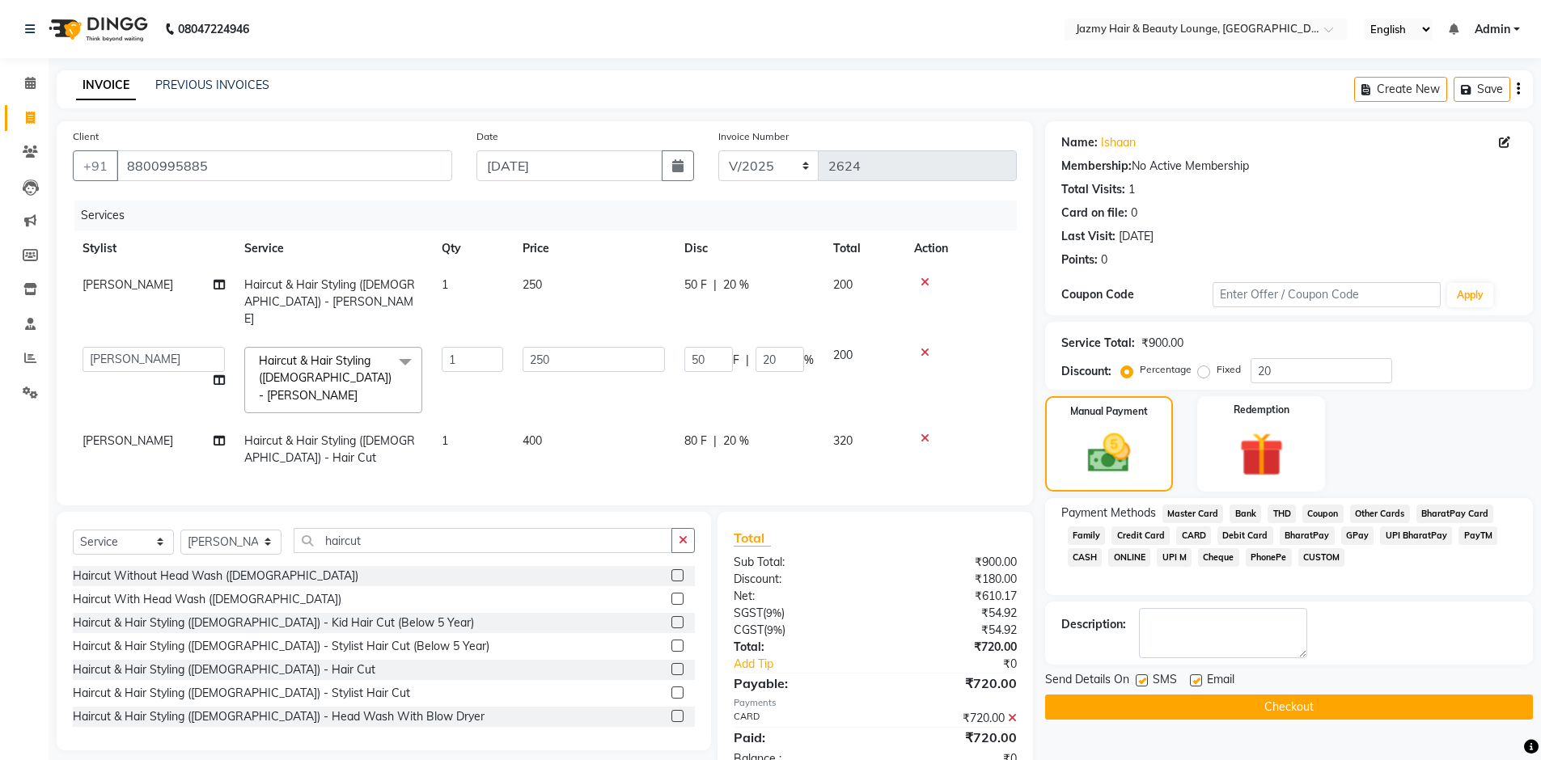
click at [1290, 689] on button "Checkout" at bounding box center [1289, 707] width 488 height 25
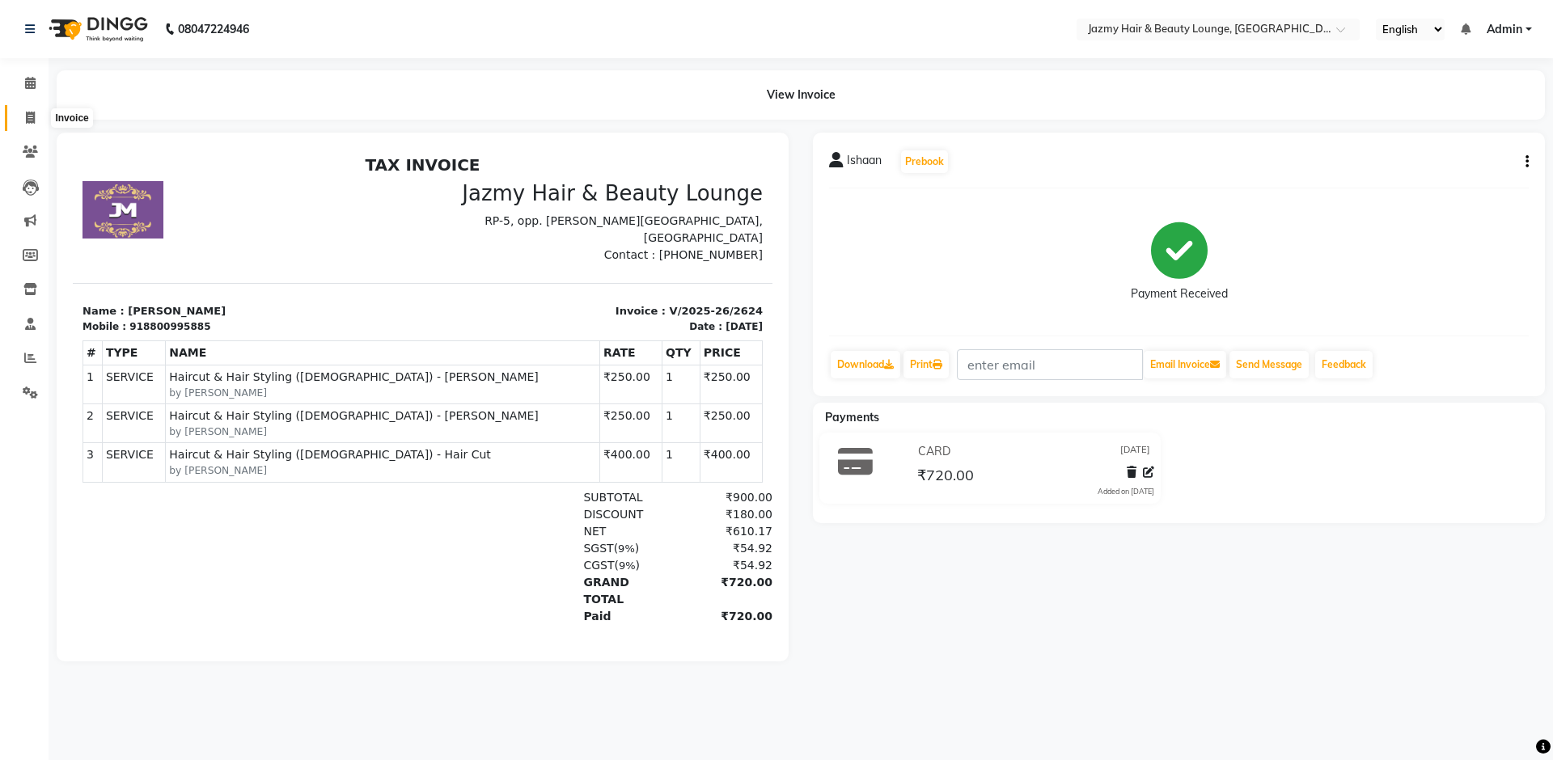
click at [29, 116] on icon at bounding box center [30, 118] width 9 height 12
select select "759"
select select "service"
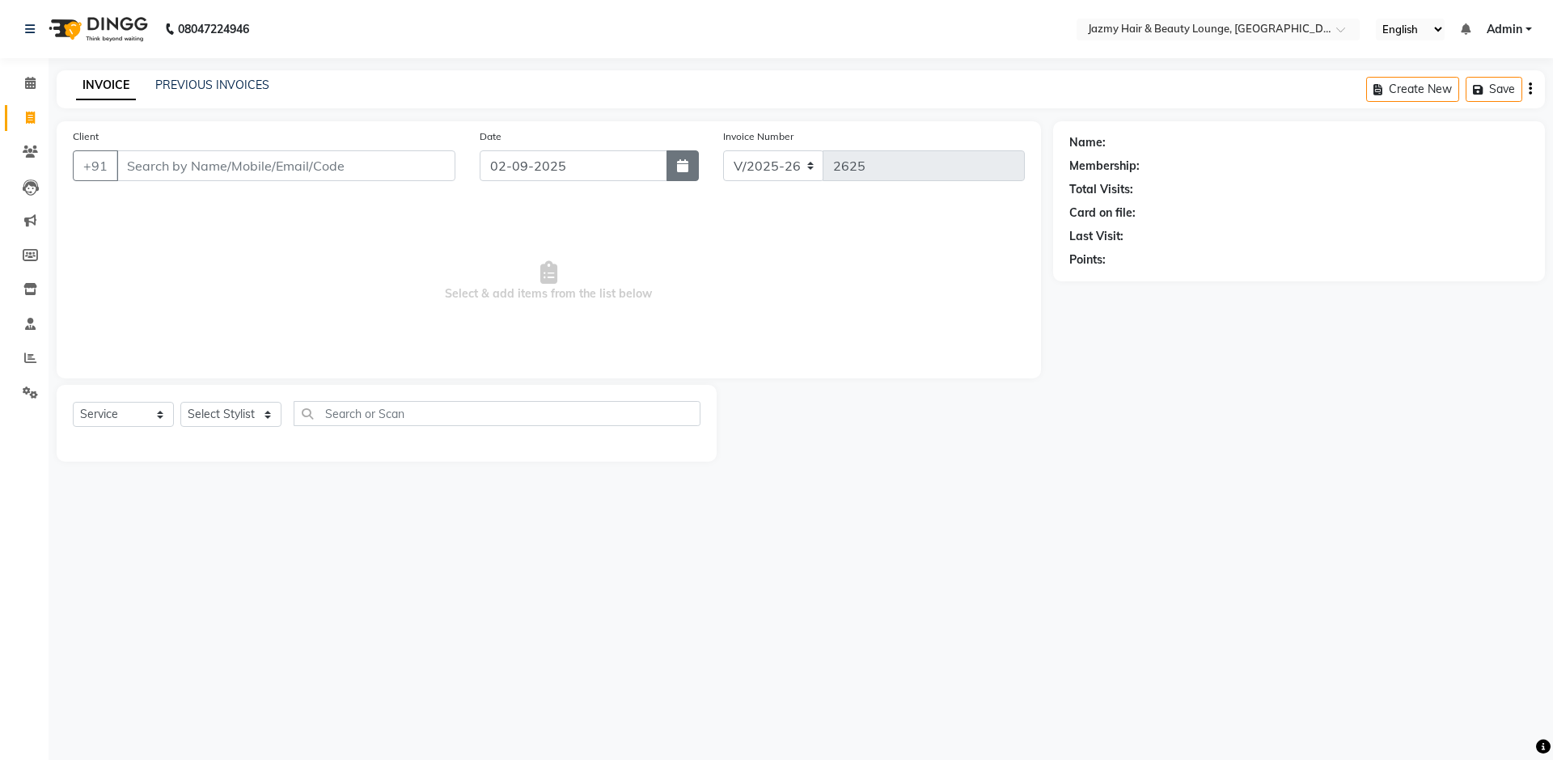
click at [693, 171] on button "button" at bounding box center [682, 165] width 32 height 31
select select "9"
select select "2025"
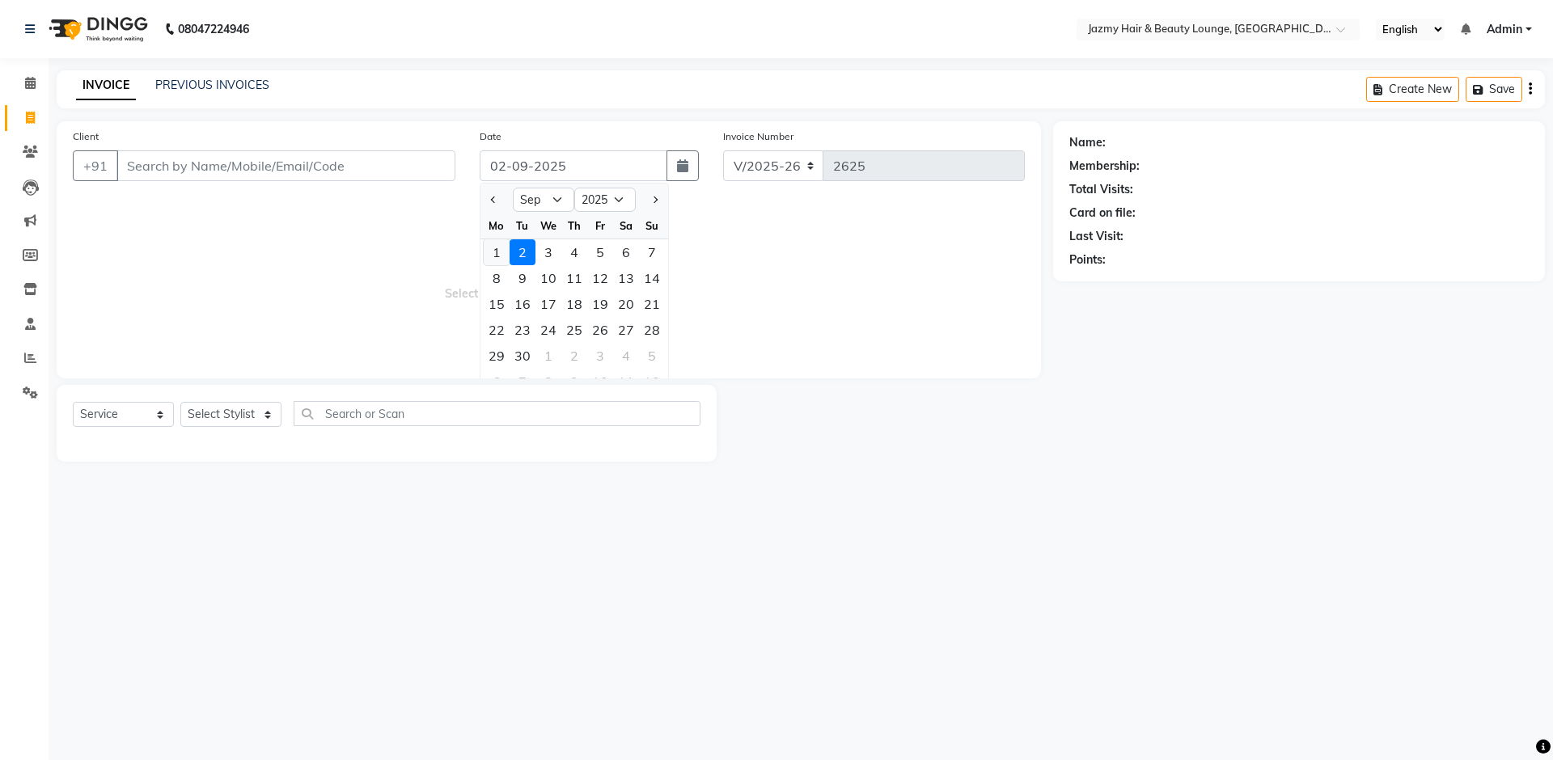
click at [488, 252] on div "1" at bounding box center [497, 252] width 26 height 26
type input "[DATE]"
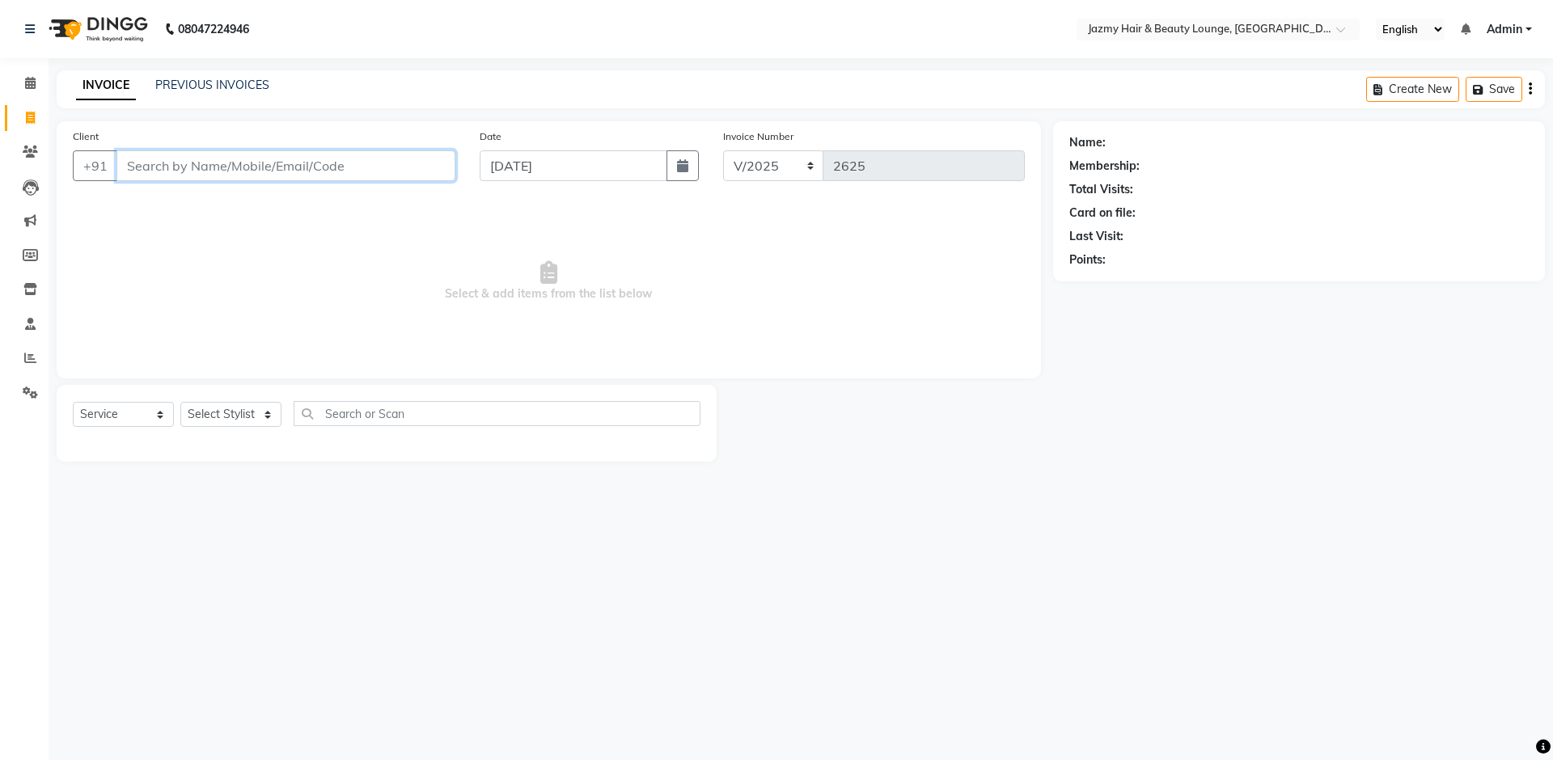
click at [247, 160] on input "Client" at bounding box center [285, 165] width 339 height 31
click at [22, 87] on span at bounding box center [30, 83] width 28 height 19
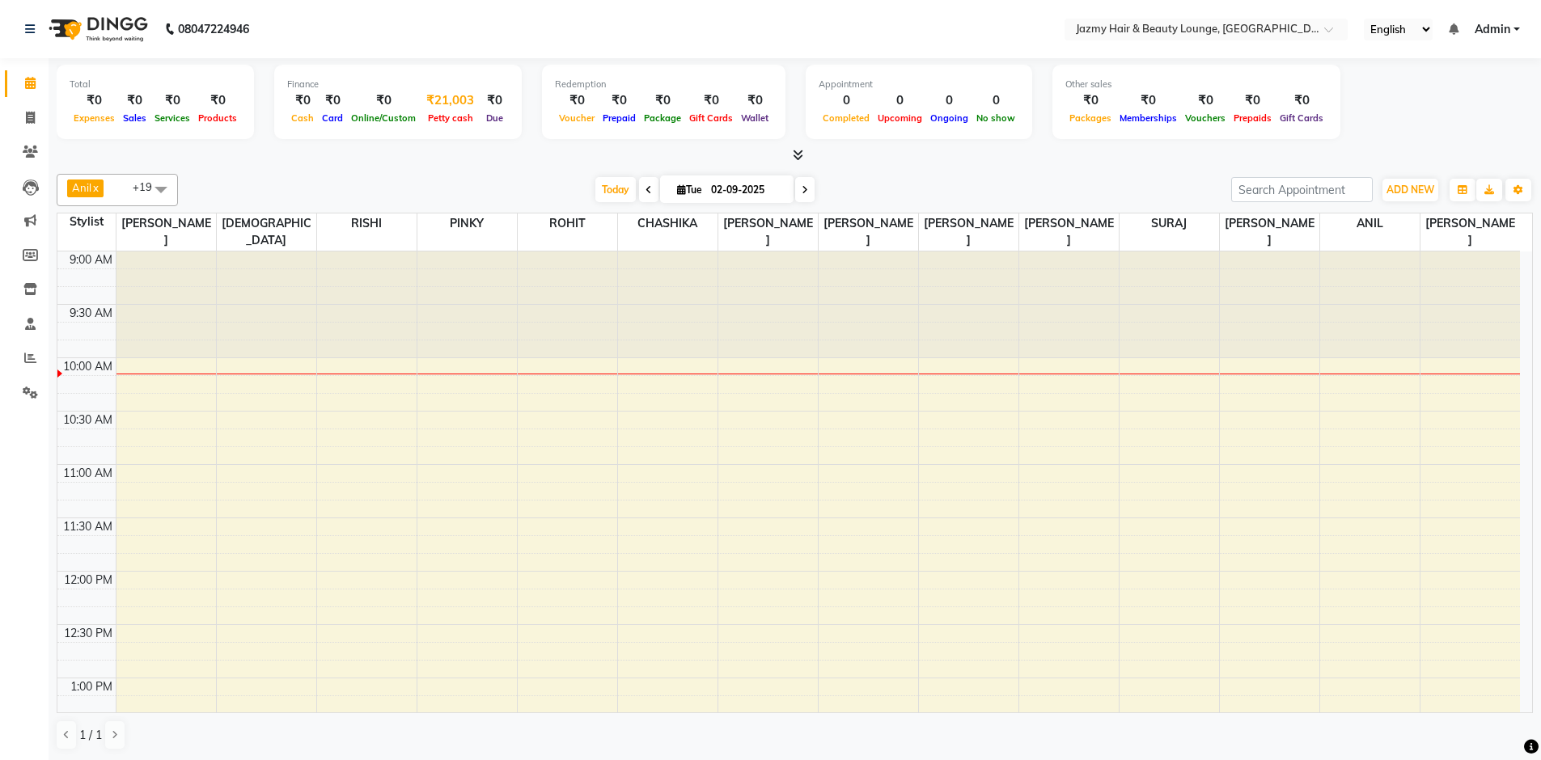
click at [427, 99] on div "₹21,003" at bounding box center [450, 100] width 61 height 19
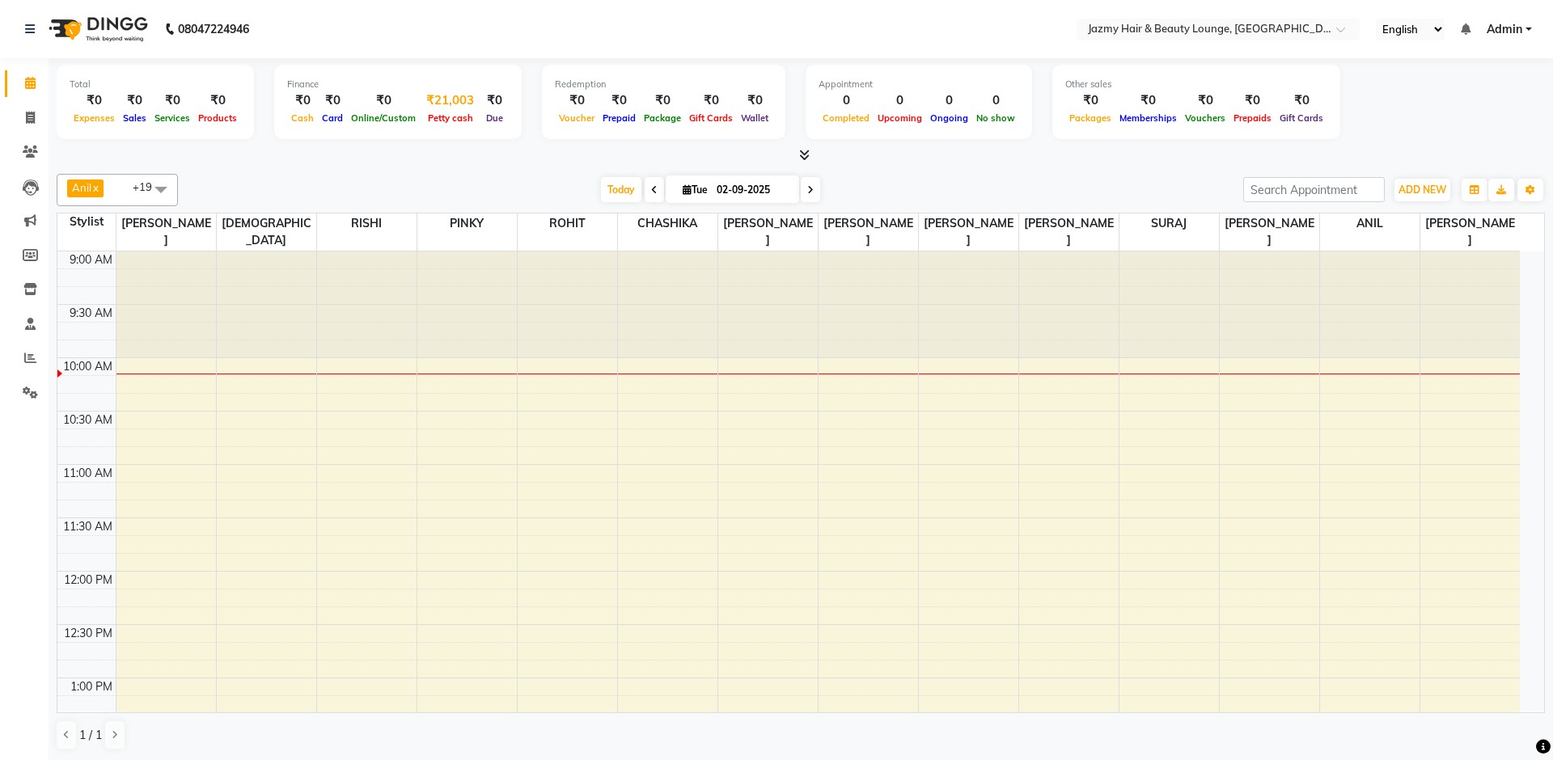
select select "2354"
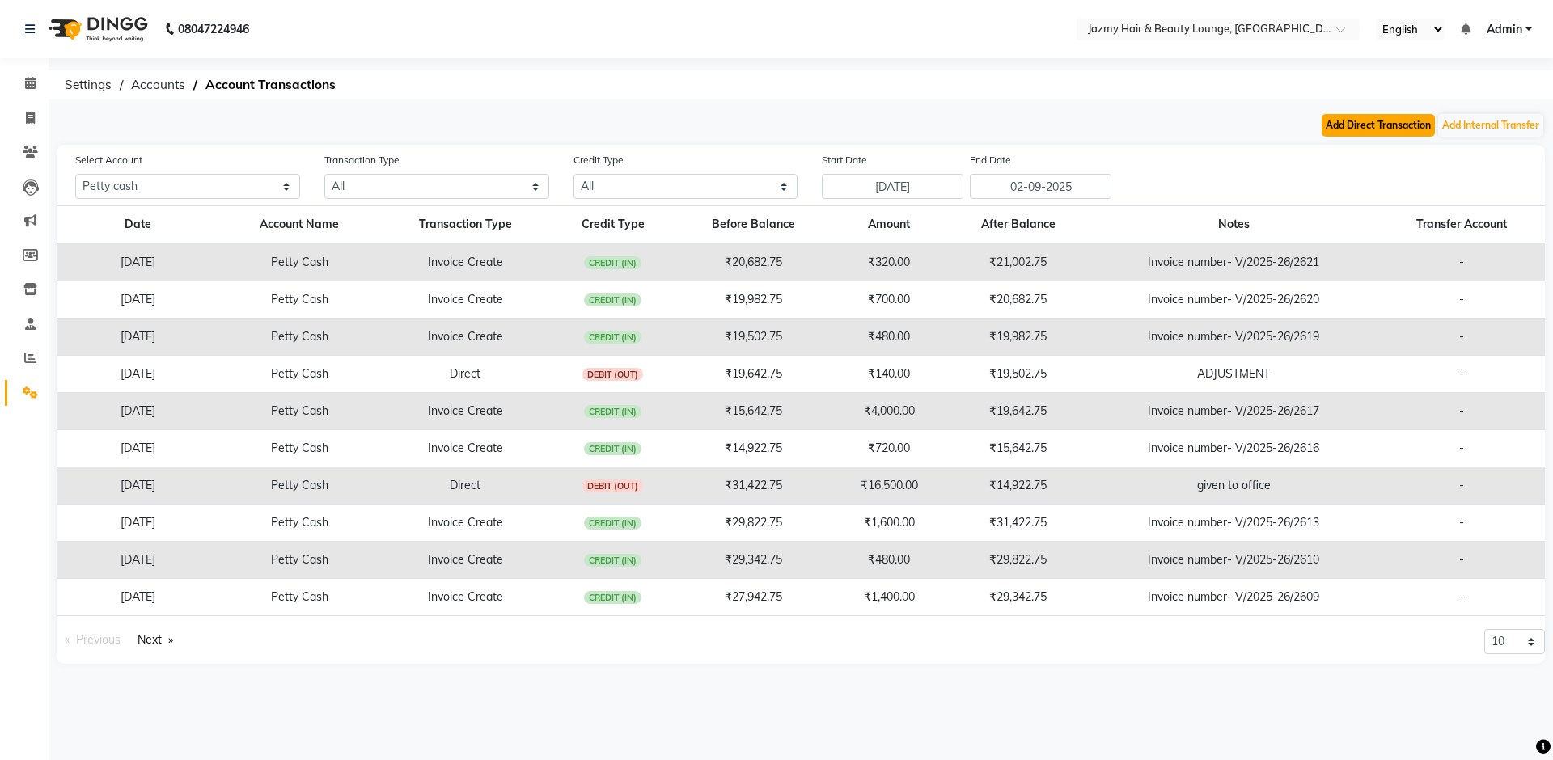
click at [1335, 118] on button "Add Direct Transaction" at bounding box center [1378, 125] width 113 height 23
select select "direct"
select select "2354"
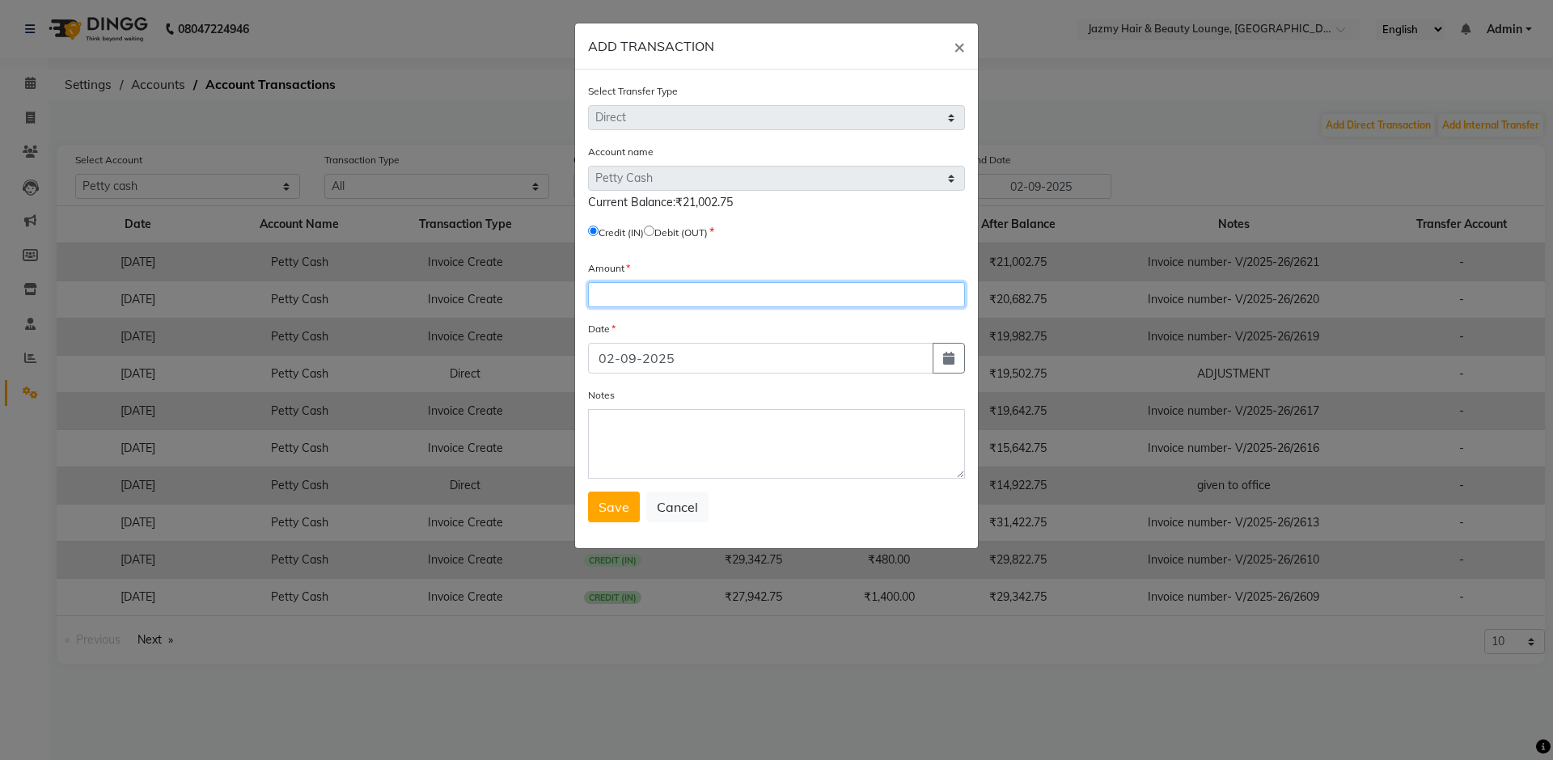
click at [742, 290] on input "number" at bounding box center [776, 294] width 377 height 25
type input "400"
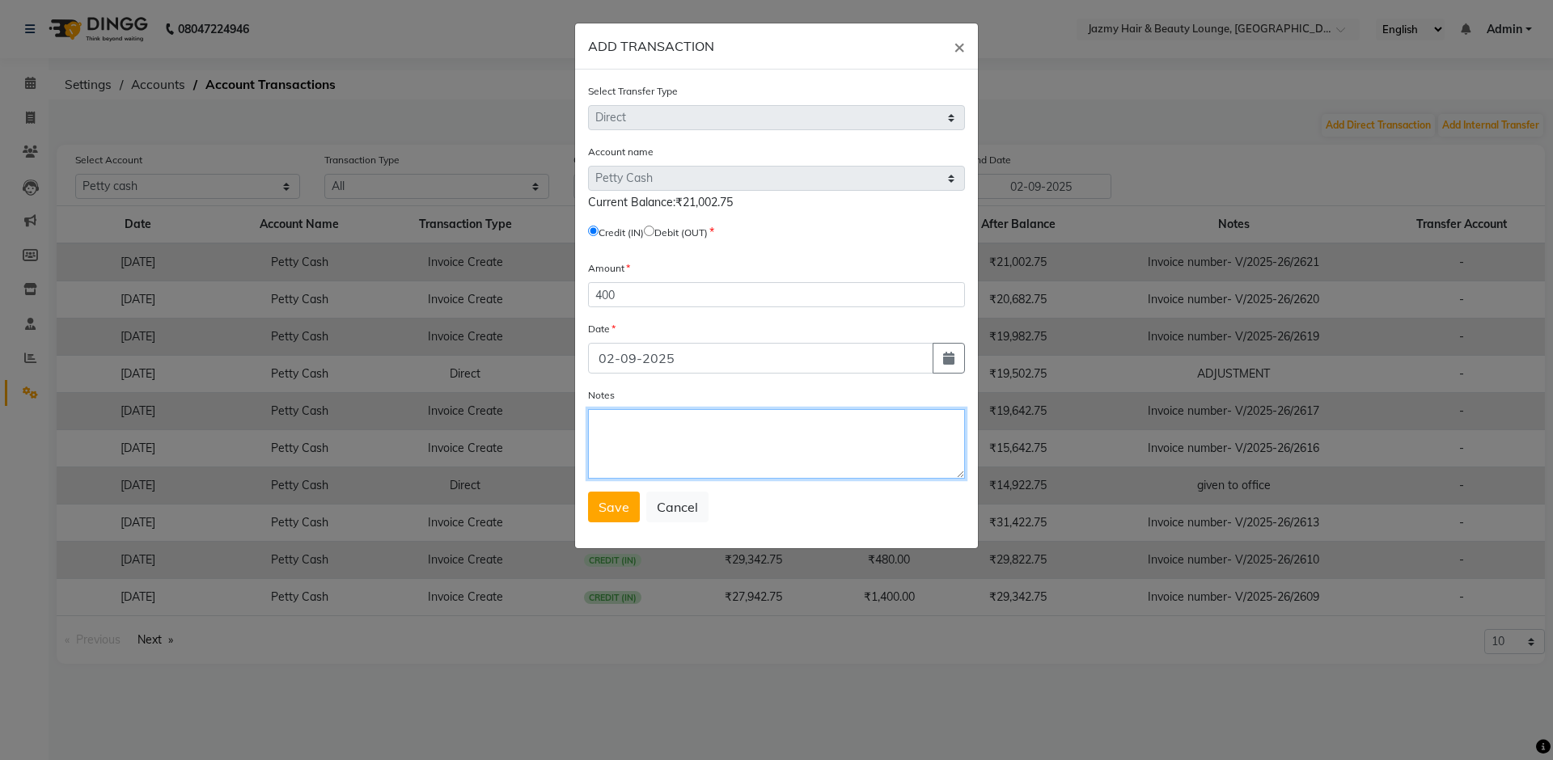
click at [679, 446] on textarea "Notes" at bounding box center [776, 444] width 377 height 70
type textarea "given by unknown client"
click at [608, 505] on span "Save" at bounding box center [613, 507] width 31 height 16
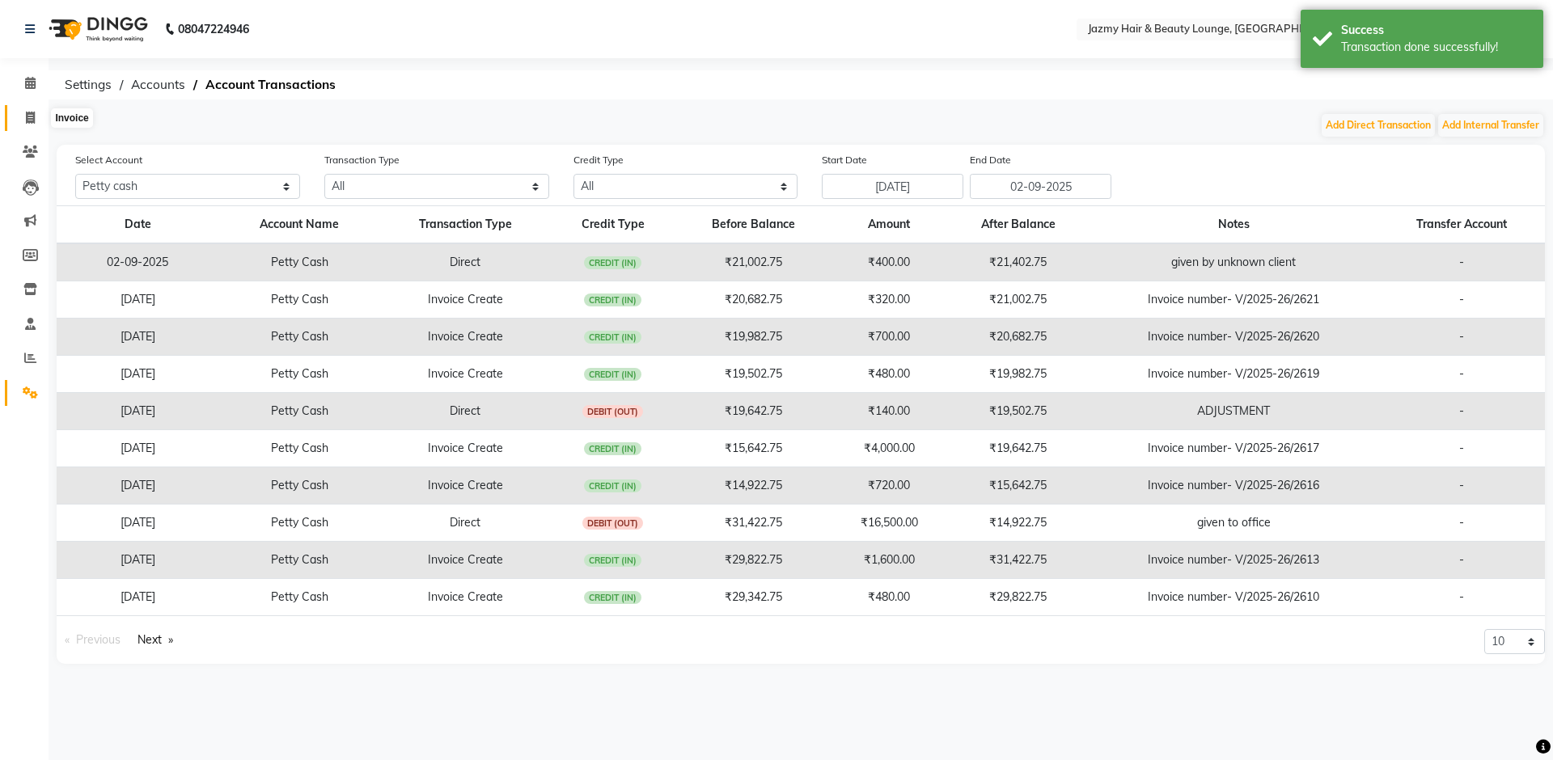
click at [29, 120] on icon at bounding box center [30, 118] width 9 height 12
select select "service"
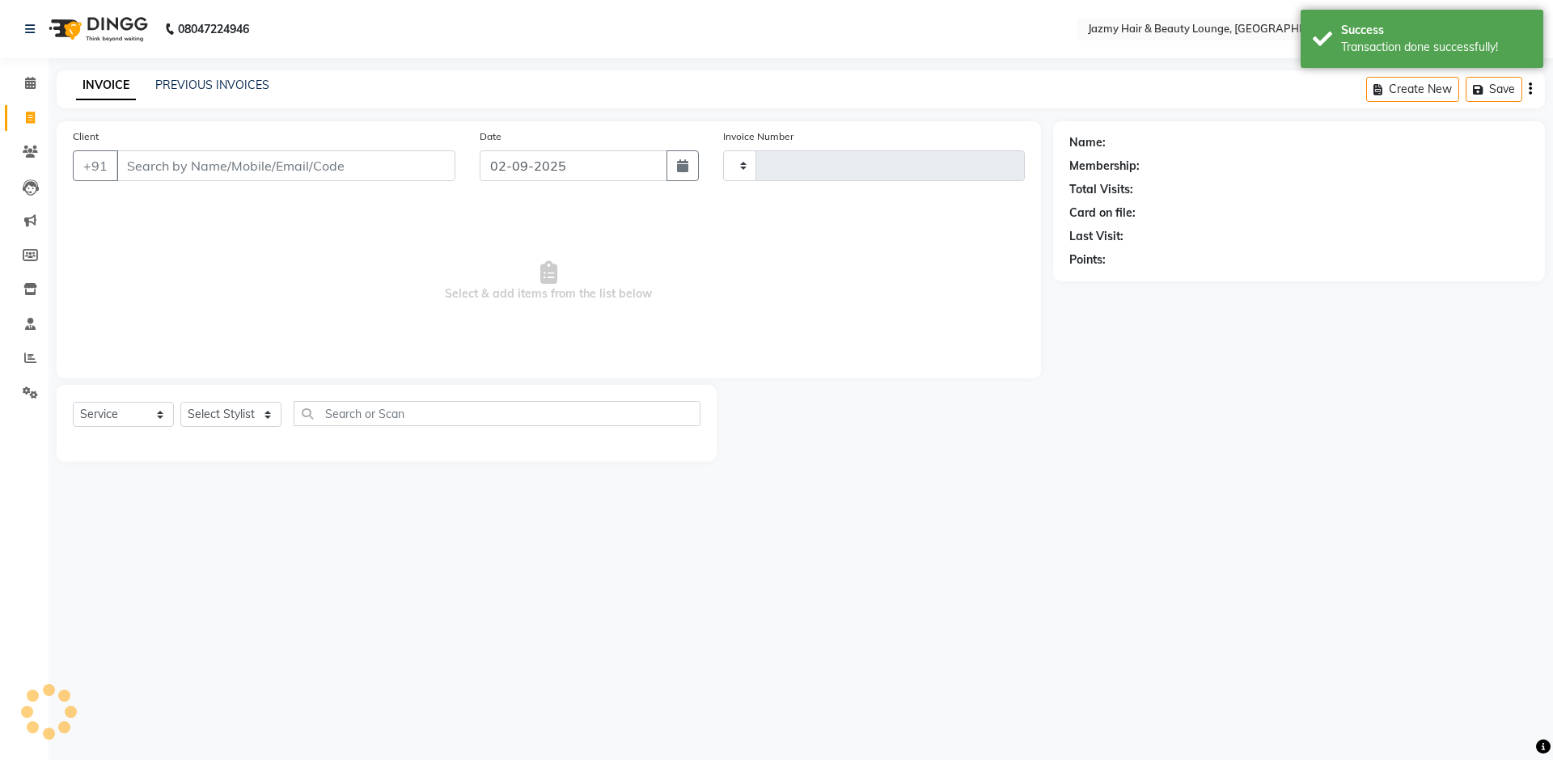
type input "2625"
select select "759"
click at [30, 84] on icon at bounding box center [30, 83] width 11 height 12
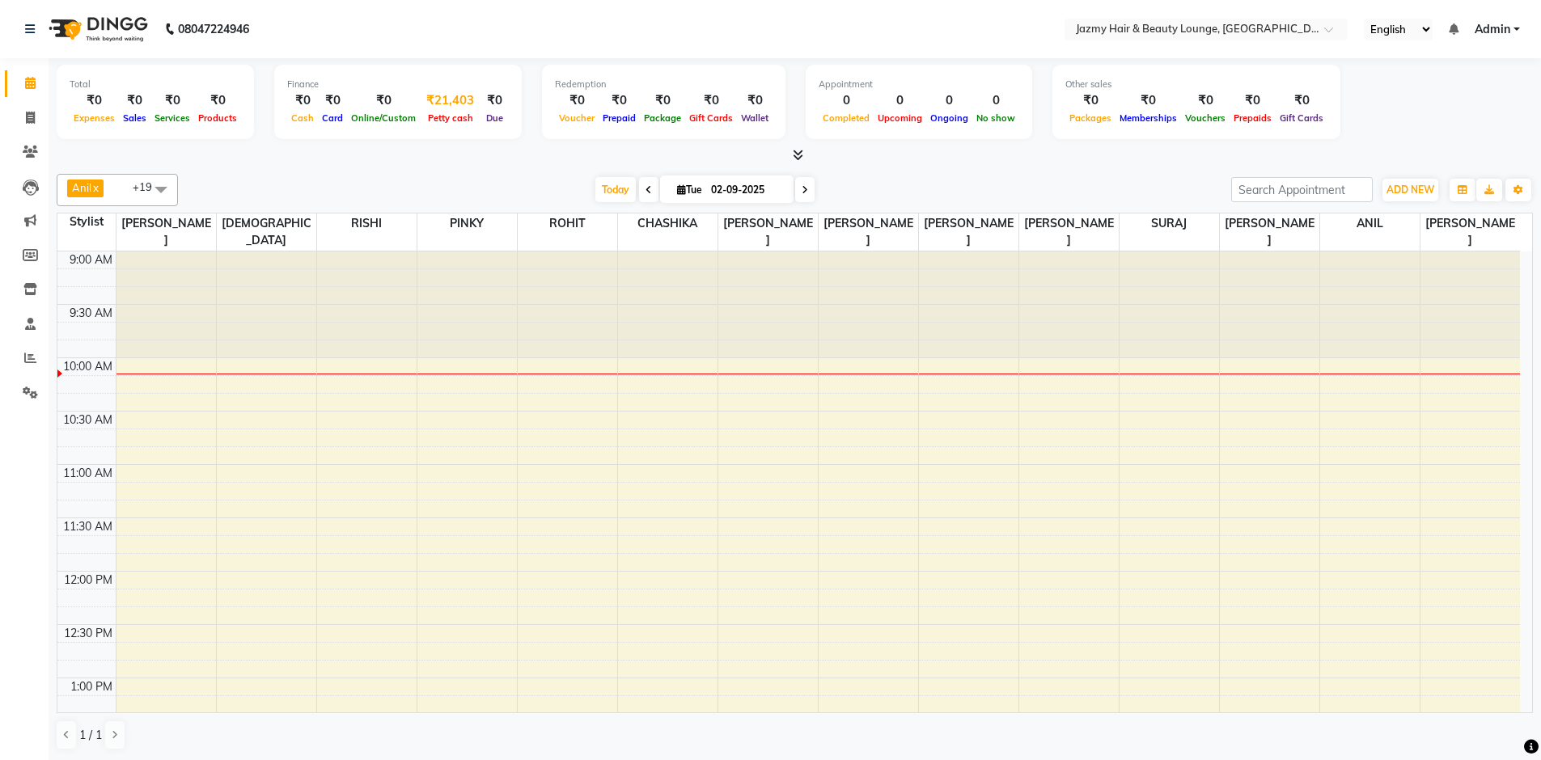
click at [459, 110] on div "Petty cash" at bounding box center [450, 117] width 61 height 17
click at [454, 112] on span "Petty cash" at bounding box center [450, 117] width 53 height 11
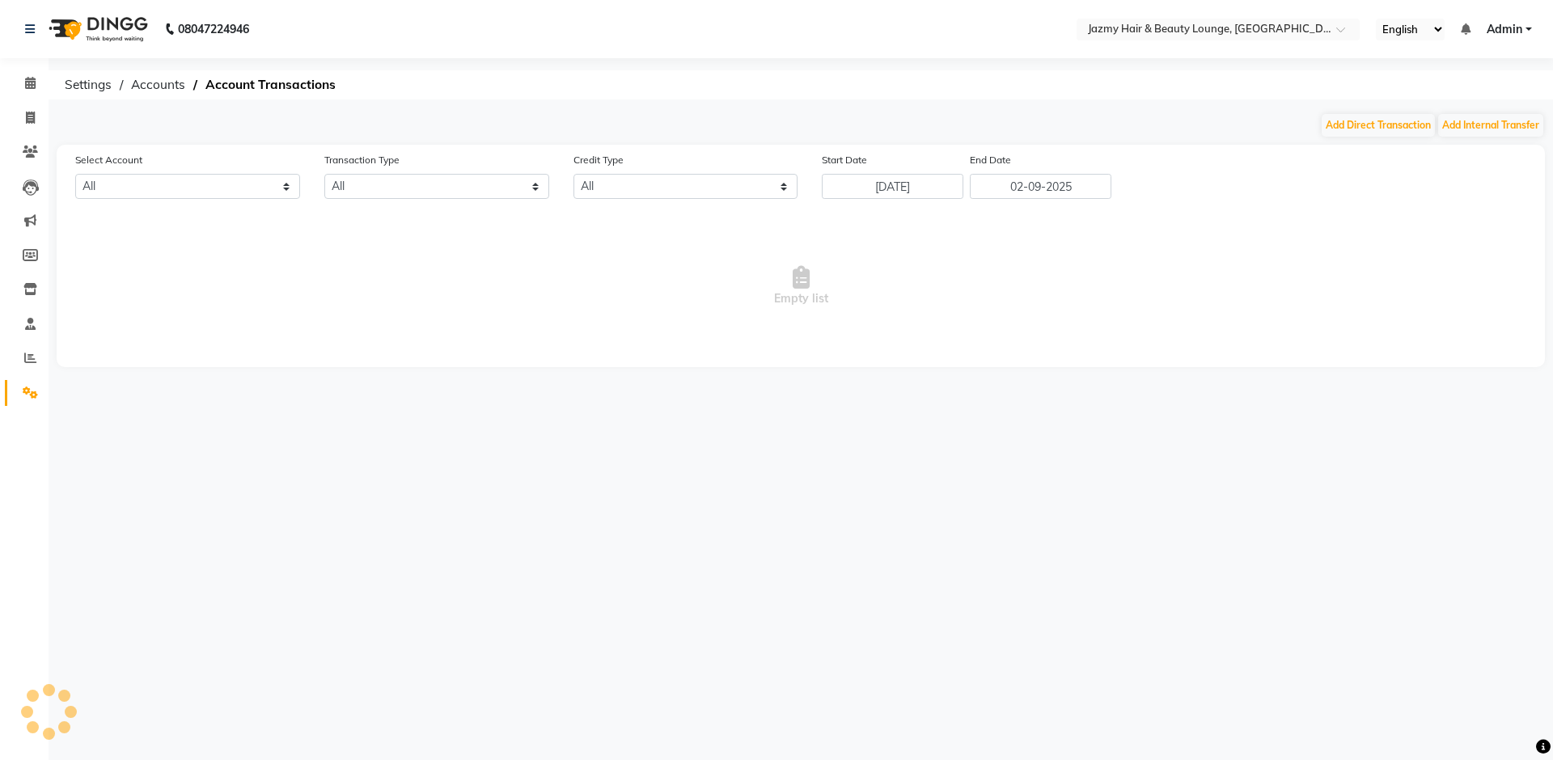
select select "2354"
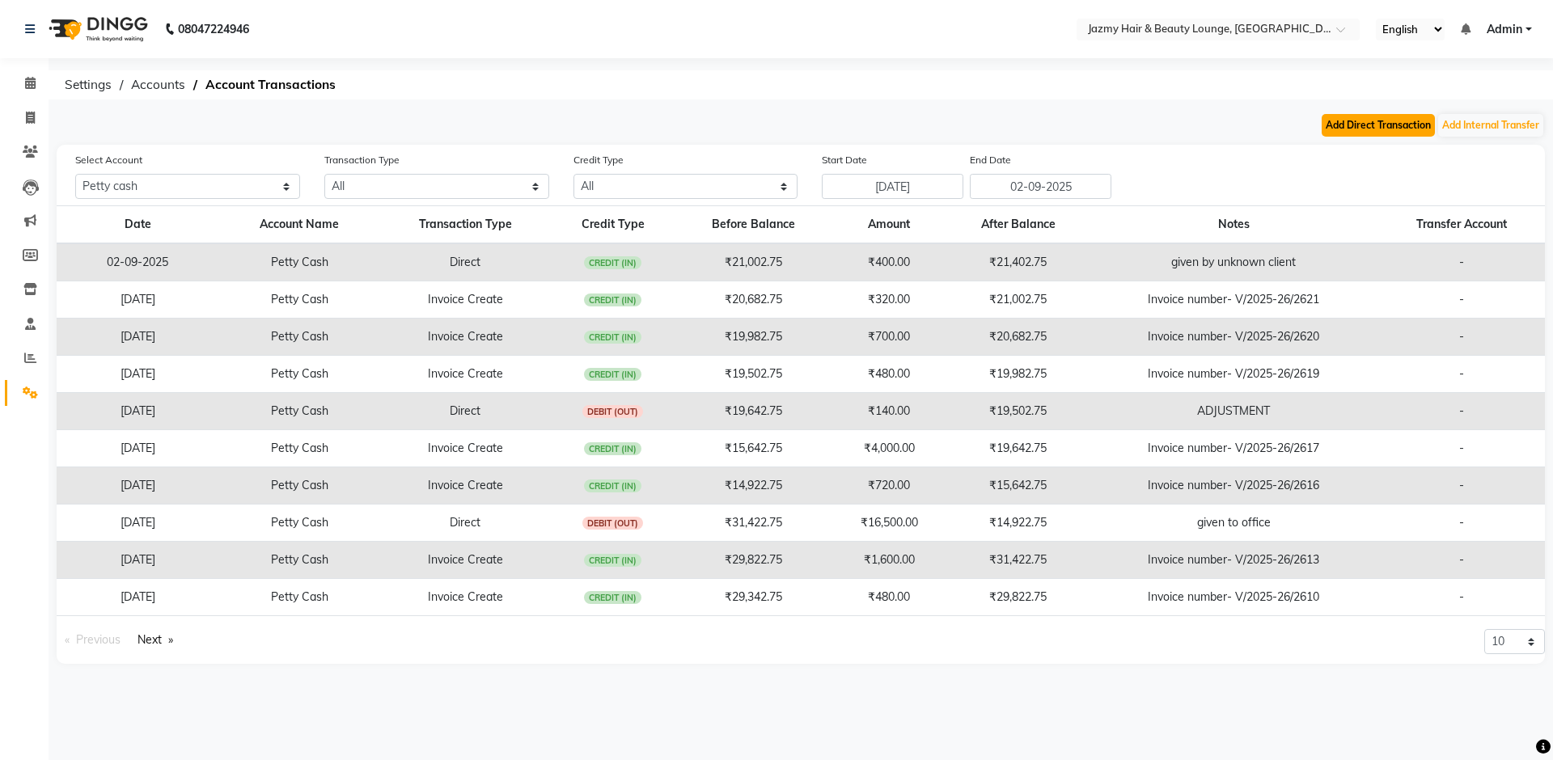
click at [1371, 117] on button "Add Direct Transaction" at bounding box center [1378, 125] width 113 height 23
select select "direct"
select select "2354"
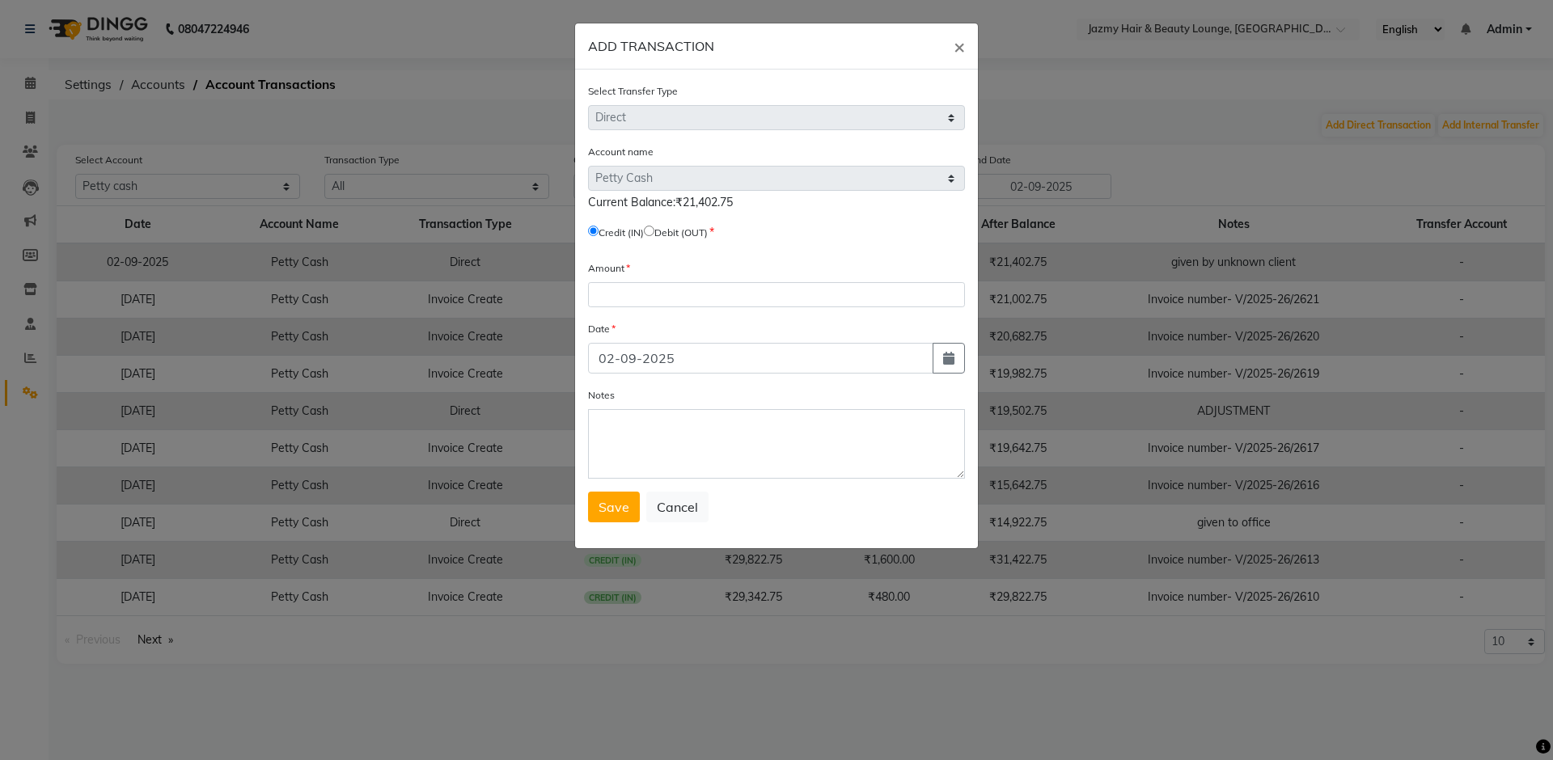
click at [654, 230] on input "radio" at bounding box center [649, 231] width 11 height 11
radio input "true"
click at [652, 303] on input "number" at bounding box center [776, 294] width 377 height 25
type input "2000"
click at [641, 427] on textarea "Notes" at bounding box center [776, 444] width 377 height 70
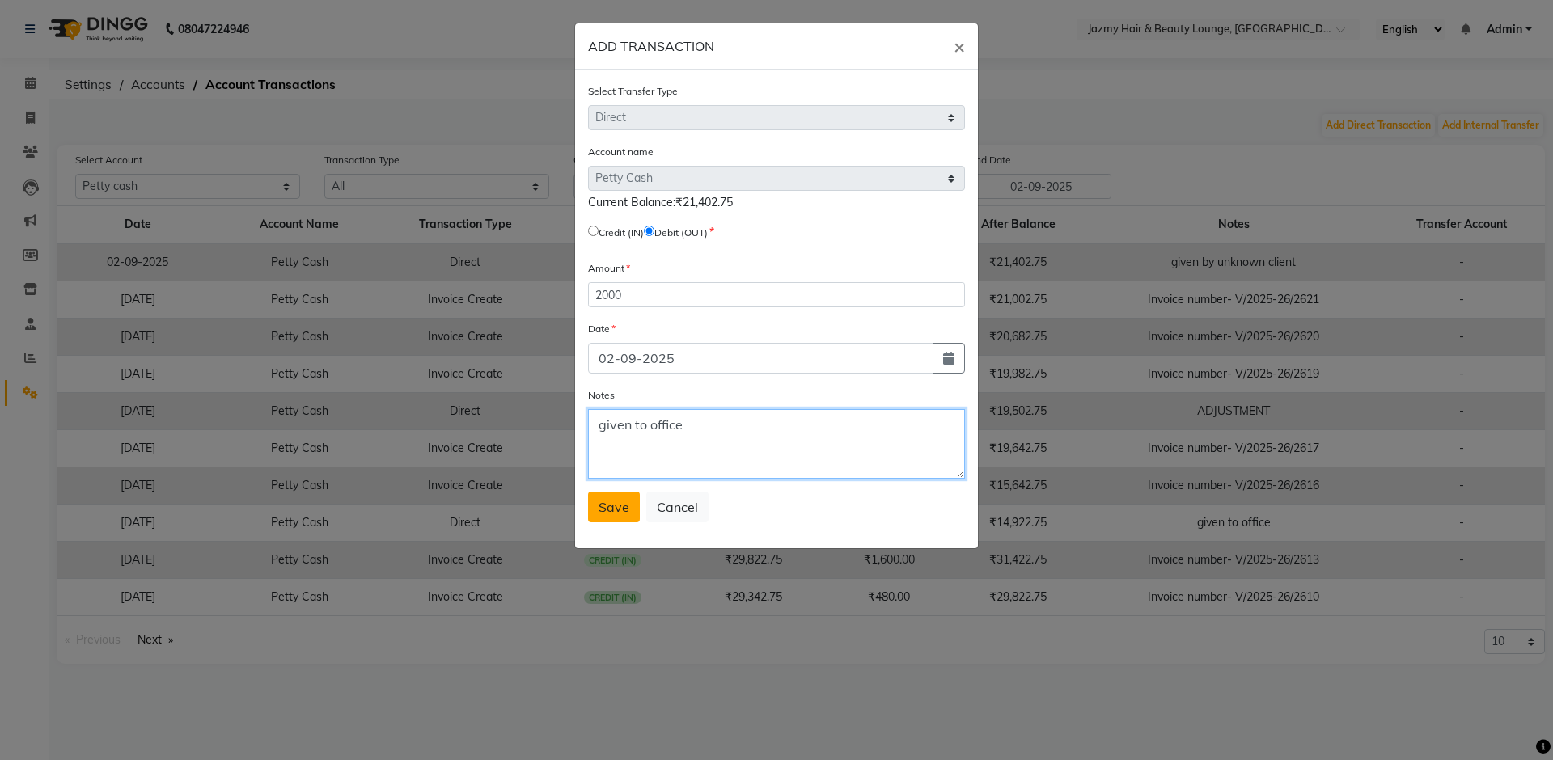
type textarea "given to office"
click at [614, 510] on span "Save" at bounding box center [613, 507] width 31 height 16
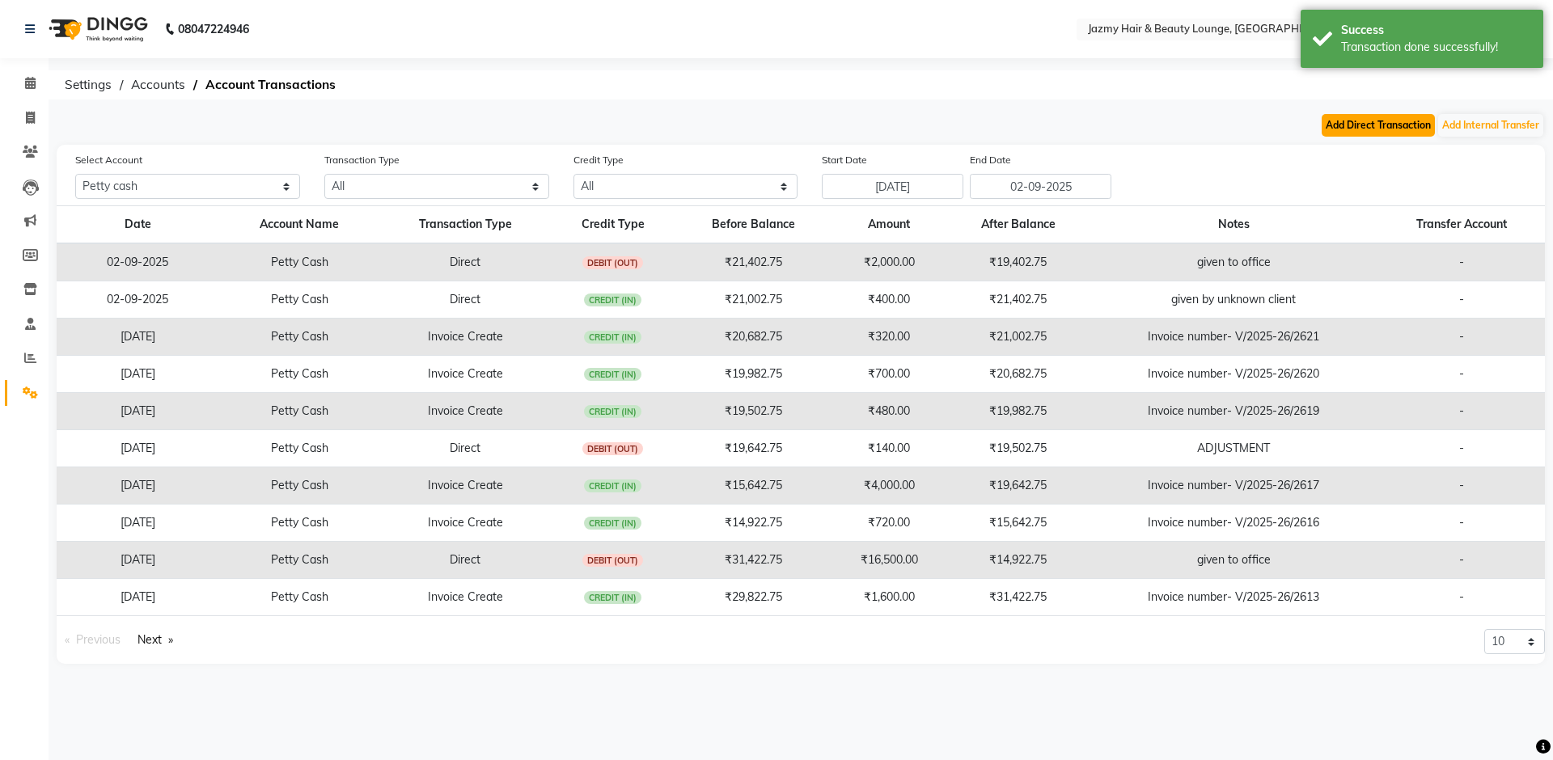
click at [1366, 129] on button "Add Direct Transaction" at bounding box center [1378, 125] width 113 height 23
select select "direct"
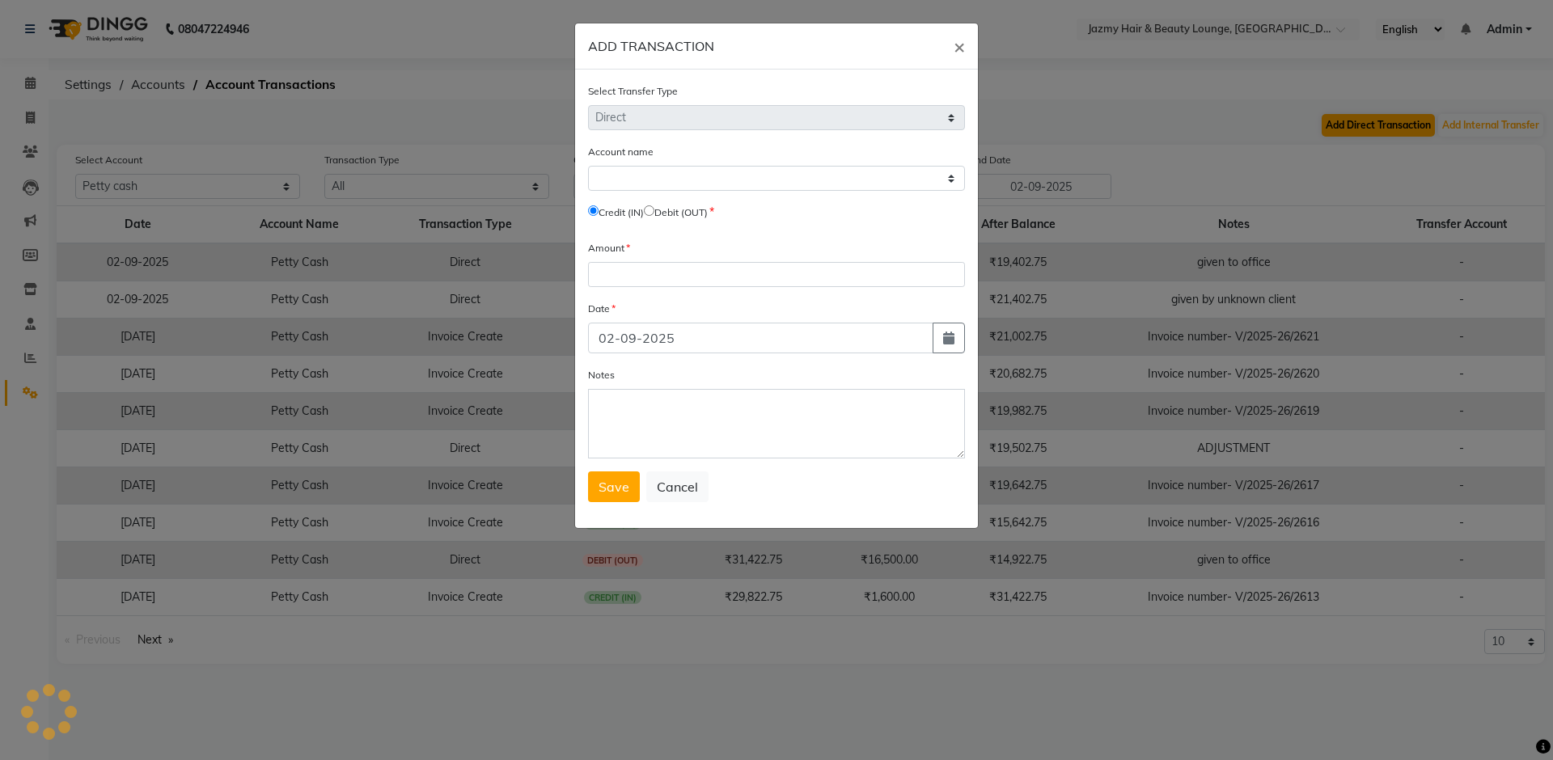
select select "2354"
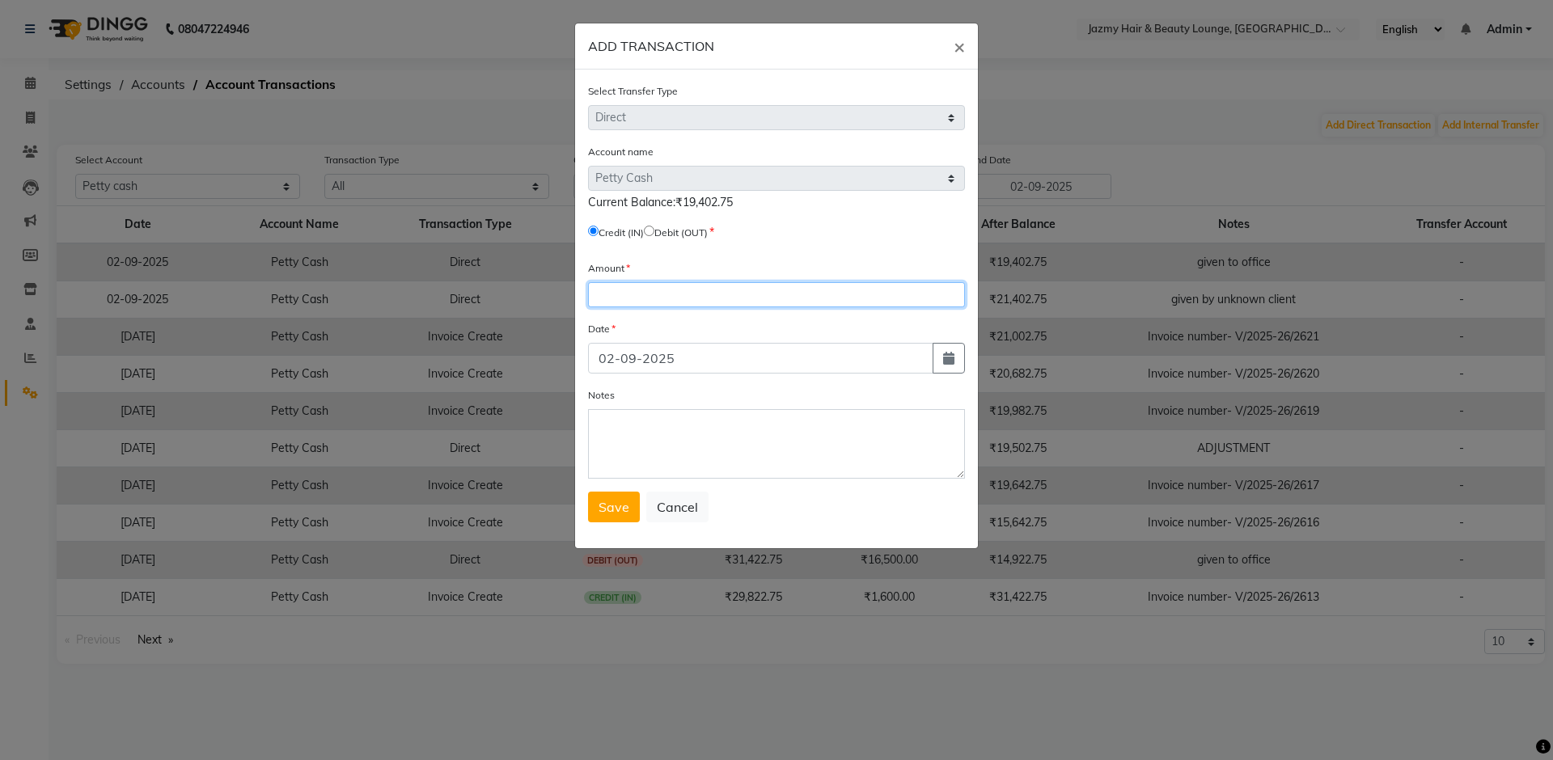
click at [619, 289] on input "number" at bounding box center [776, 294] width 377 height 25
click at [654, 230] on input "radio" at bounding box center [649, 231] width 11 height 11
radio input "true"
click at [647, 300] on input "number" at bounding box center [776, 294] width 377 height 25
type input "100"
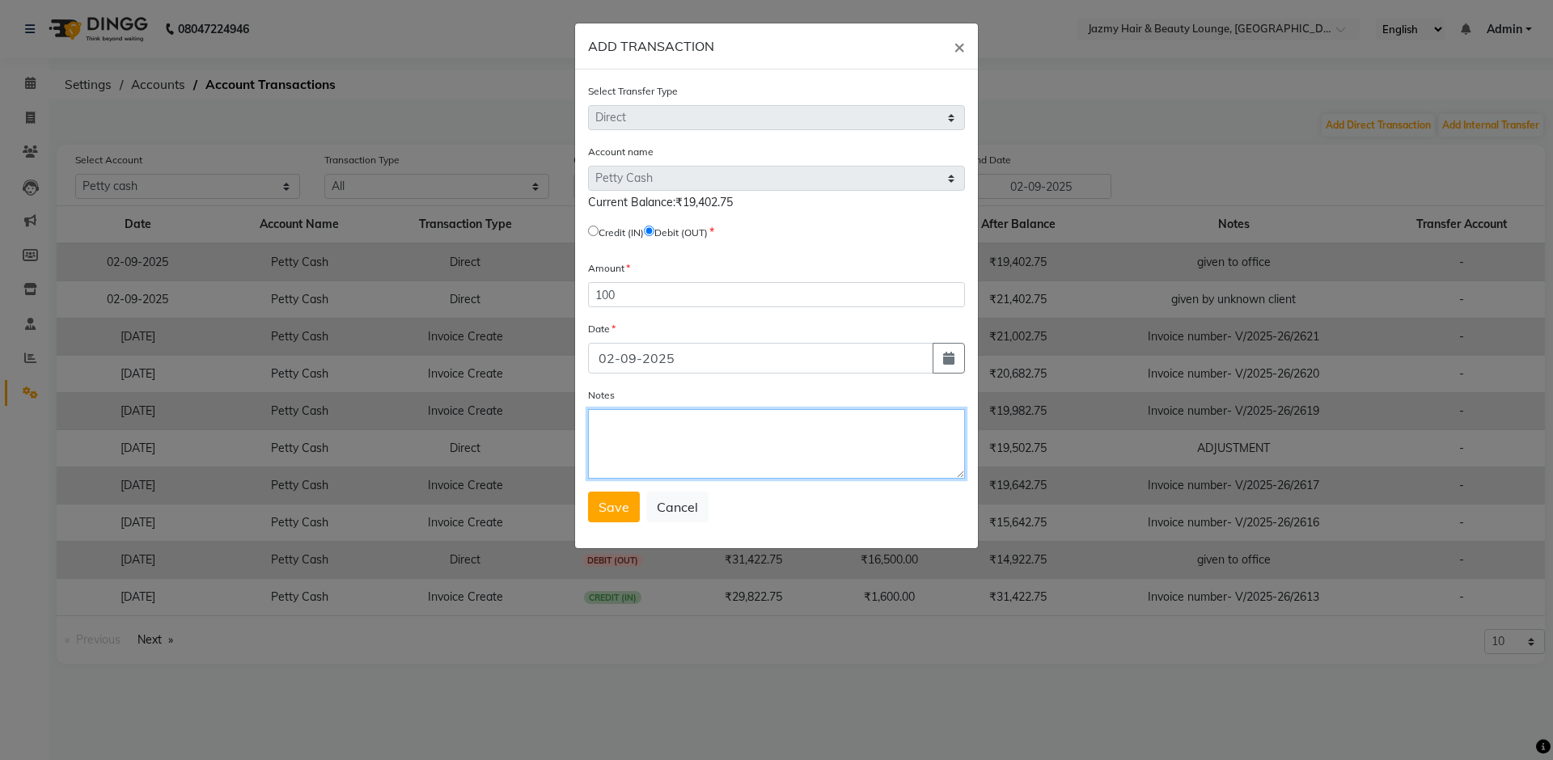
click at [615, 443] on textarea "Notes" at bounding box center [776, 444] width 377 height 70
click at [734, 425] on textarea "client give tip payment by card" at bounding box center [776, 444] width 377 height 70
type textarea "client give tip by card"
click at [603, 503] on span "Save" at bounding box center [613, 507] width 31 height 16
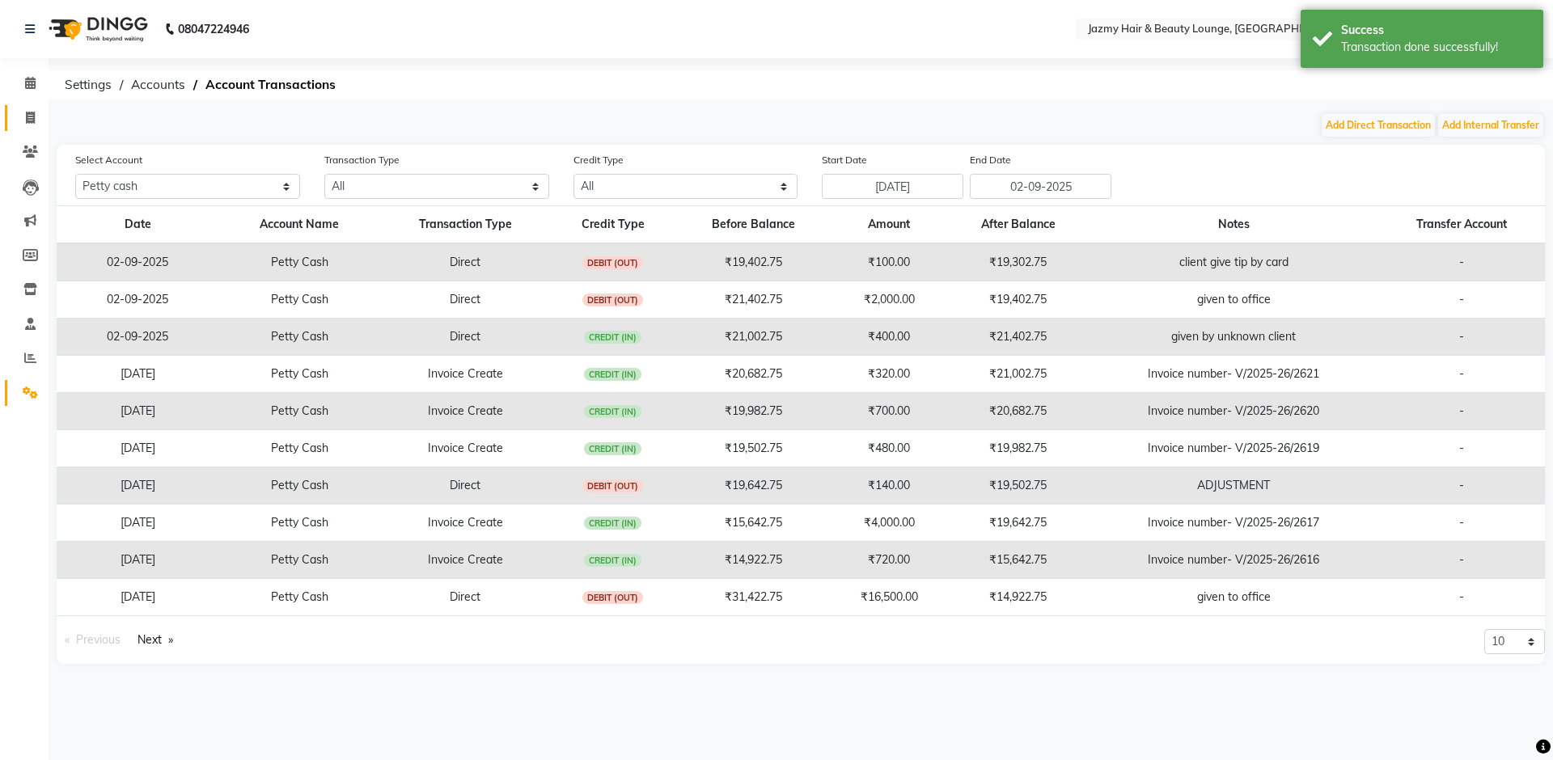
click at [37, 119] on span at bounding box center [30, 118] width 28 height 19
select select "759"
select select "service"
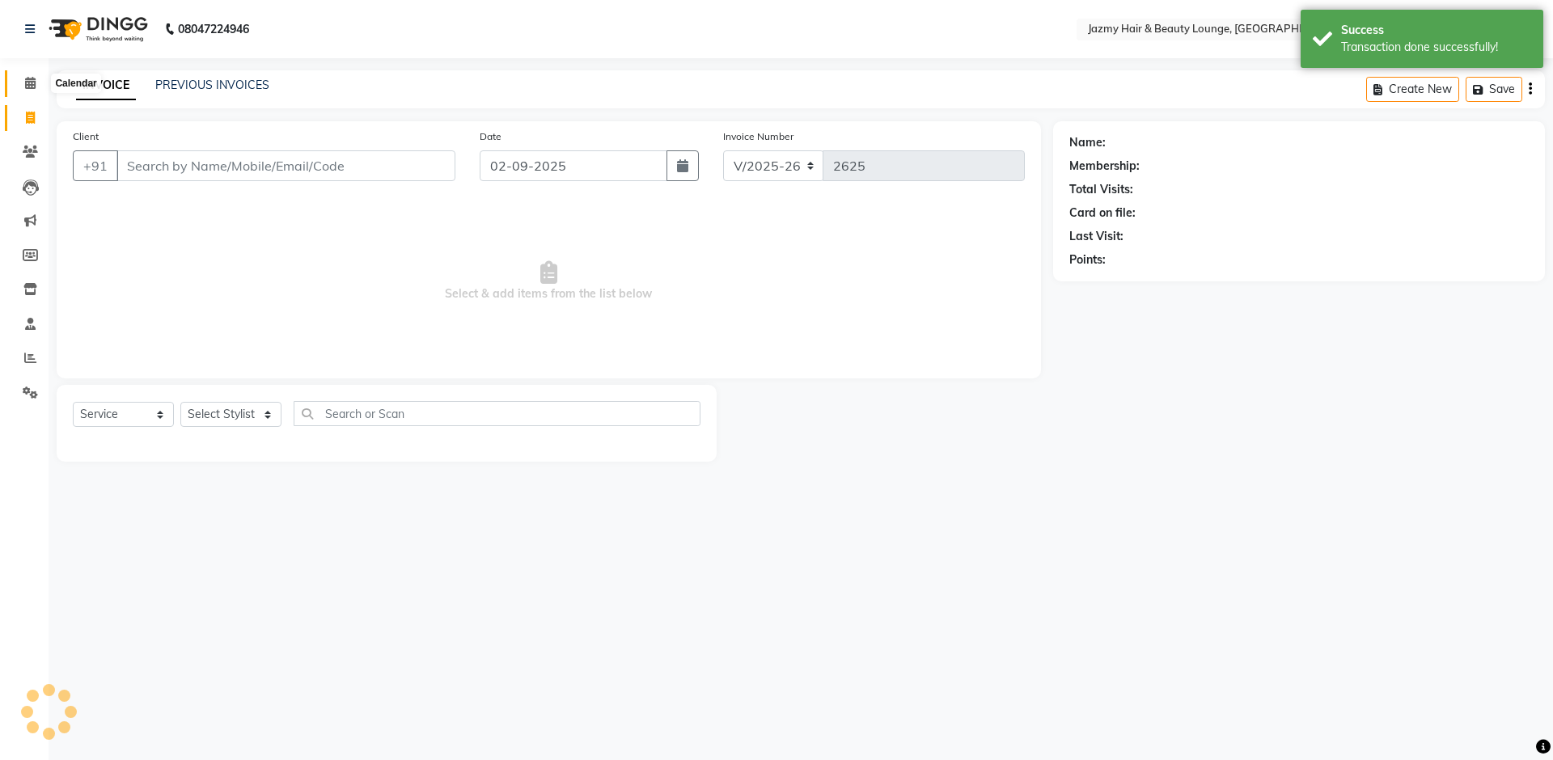
click at [26, 78] on icon at bounding box center [30, 83] width 11 height 12
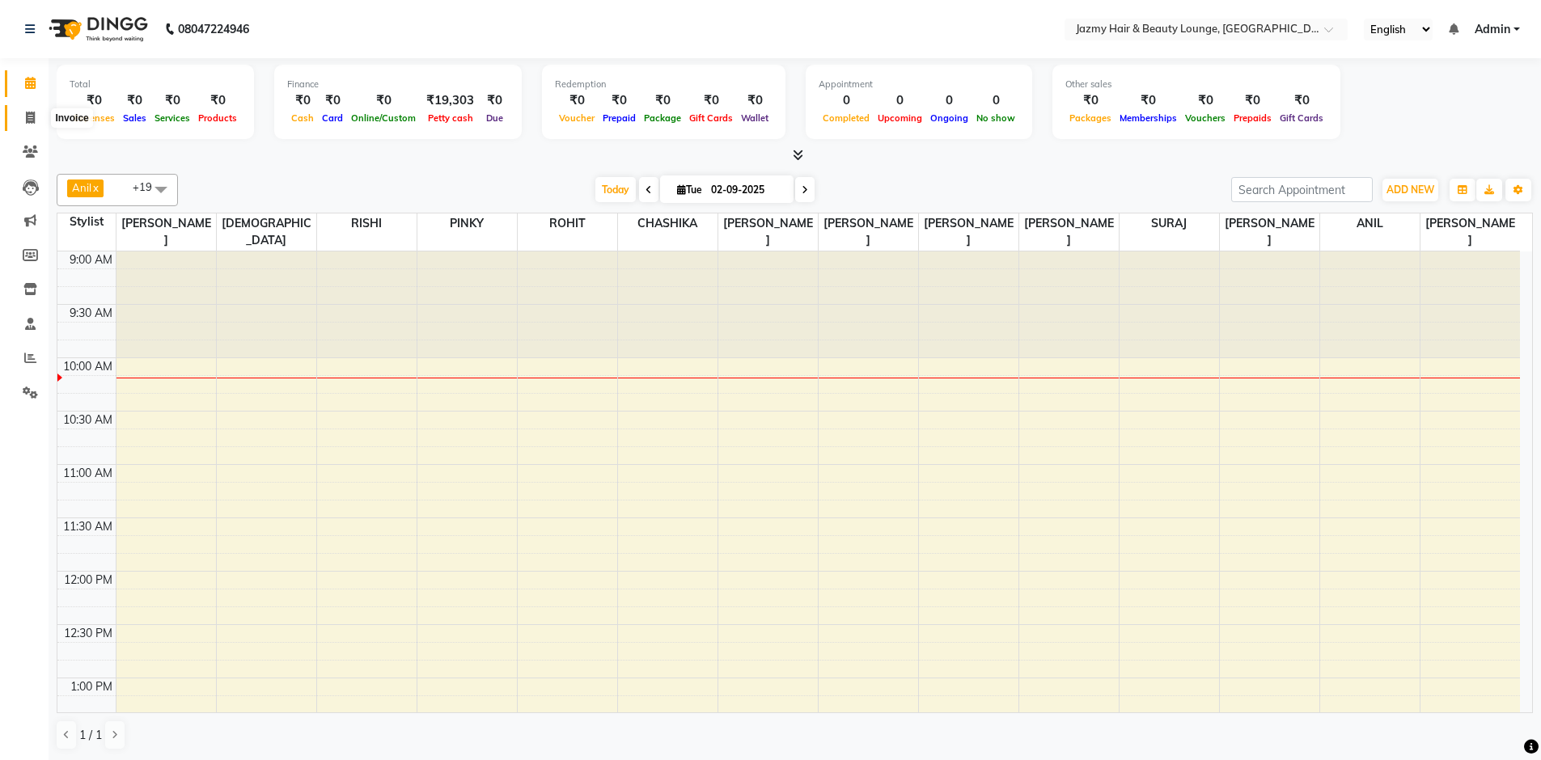
click at [26, 113] on icon at bounding box center [30, 118] width 9 height 12
select select "service"
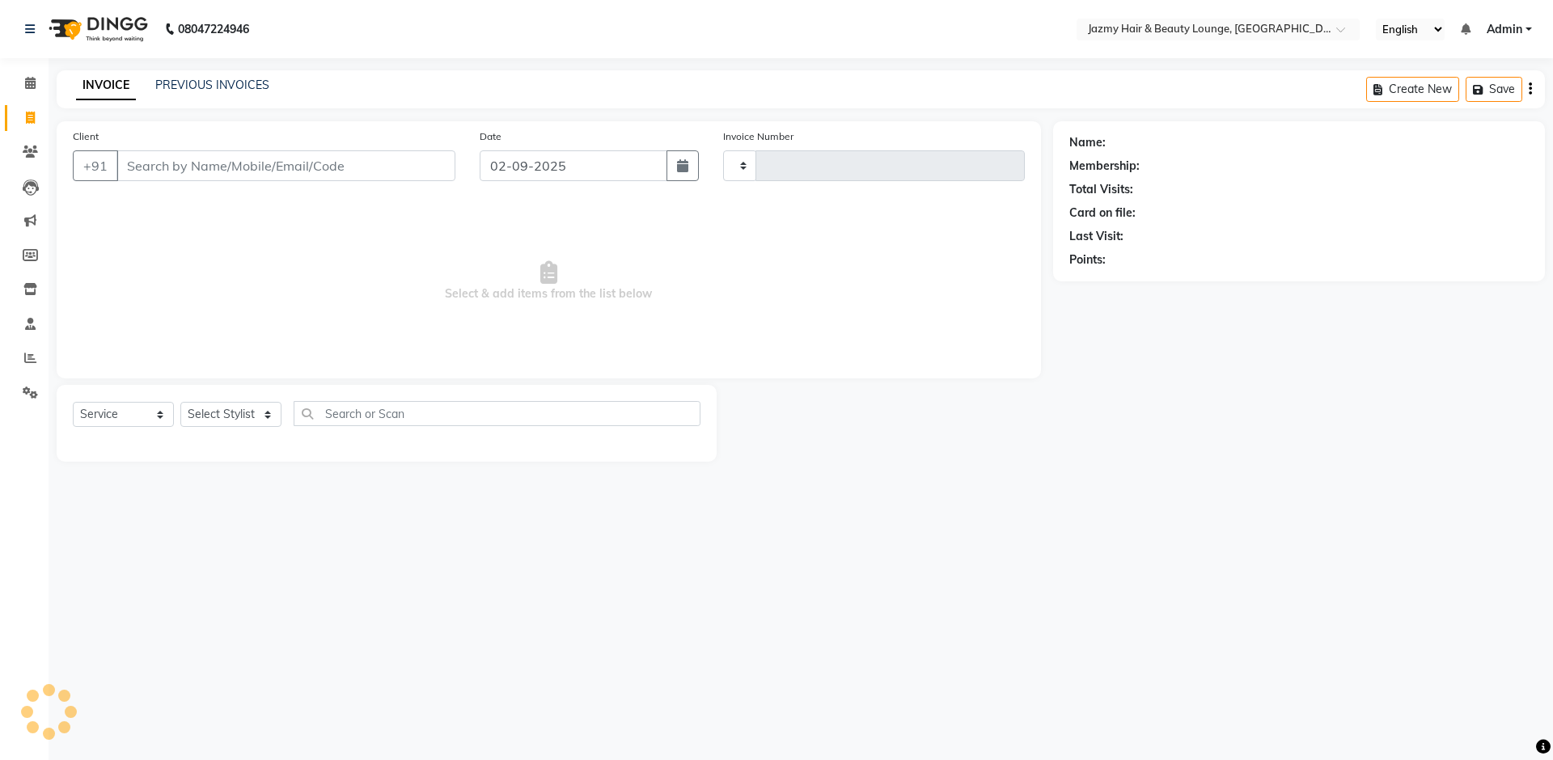
type input "2625"
select select "759"
